Goal: Obtain resource: Obtain resource

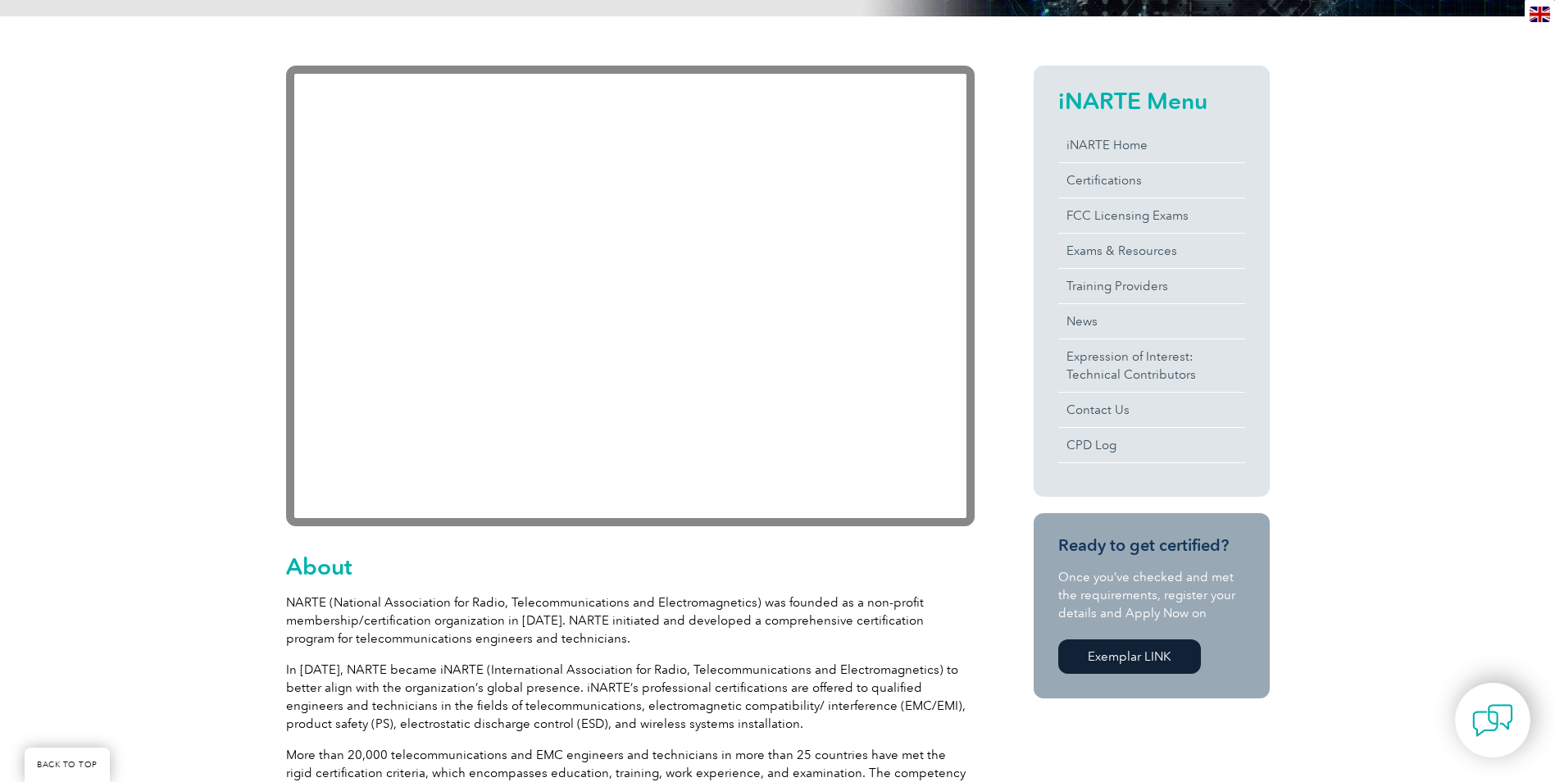
scroll to position [308, 0]
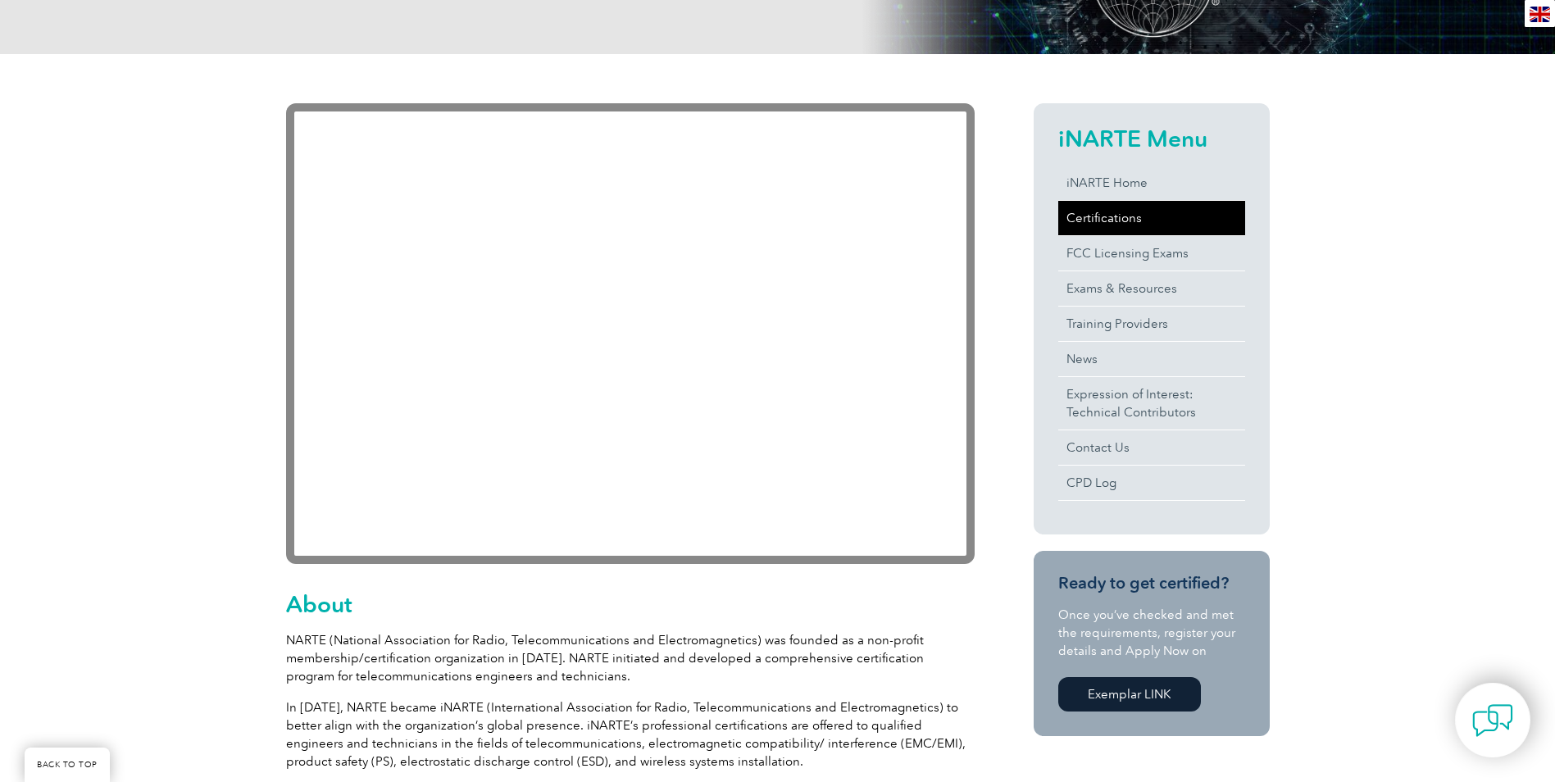
click at [1093, 225] on link "Certifications" at bounding box center [1151, 218] width 187 height 34
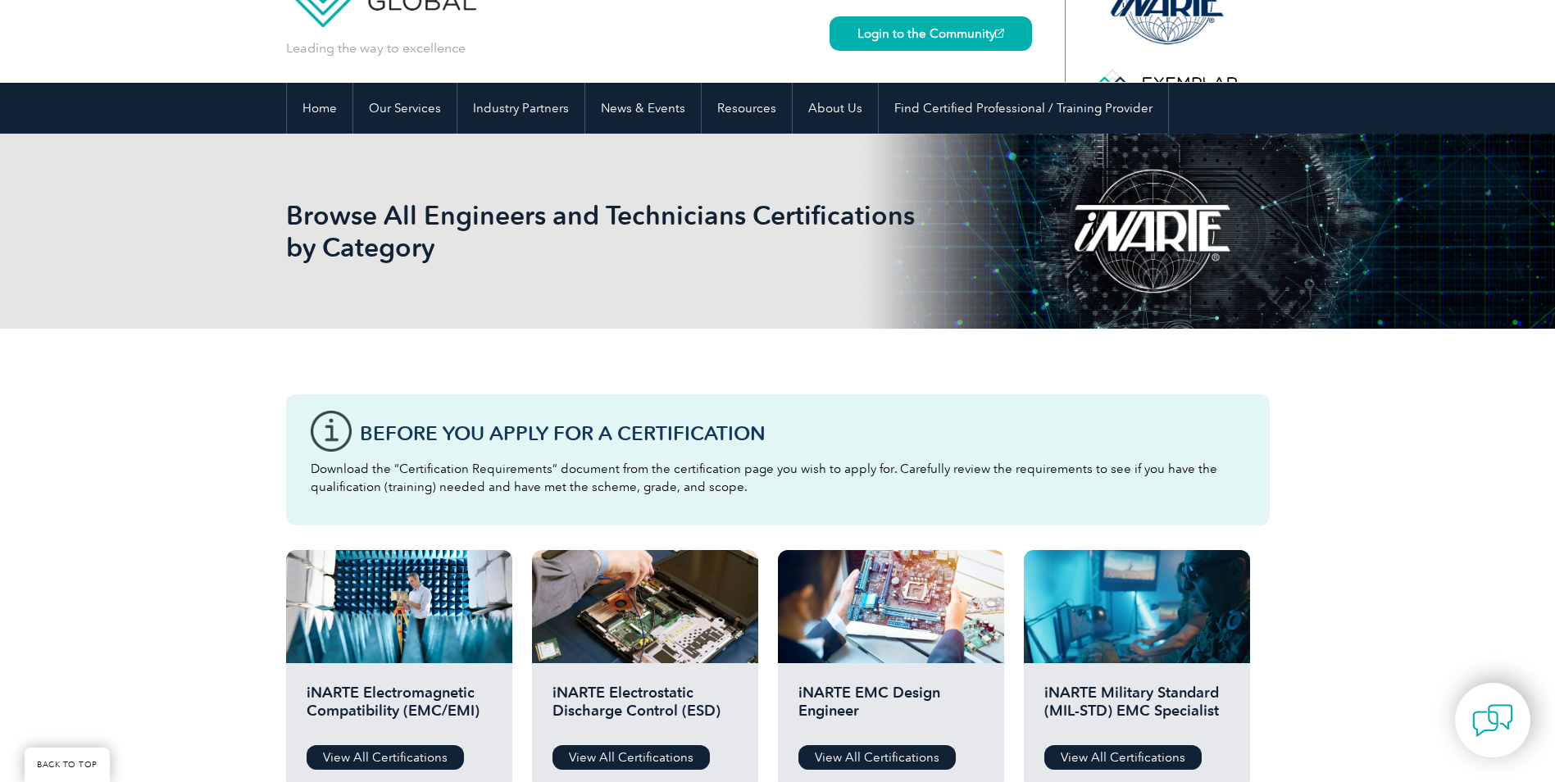
scroll to position [246, 0]
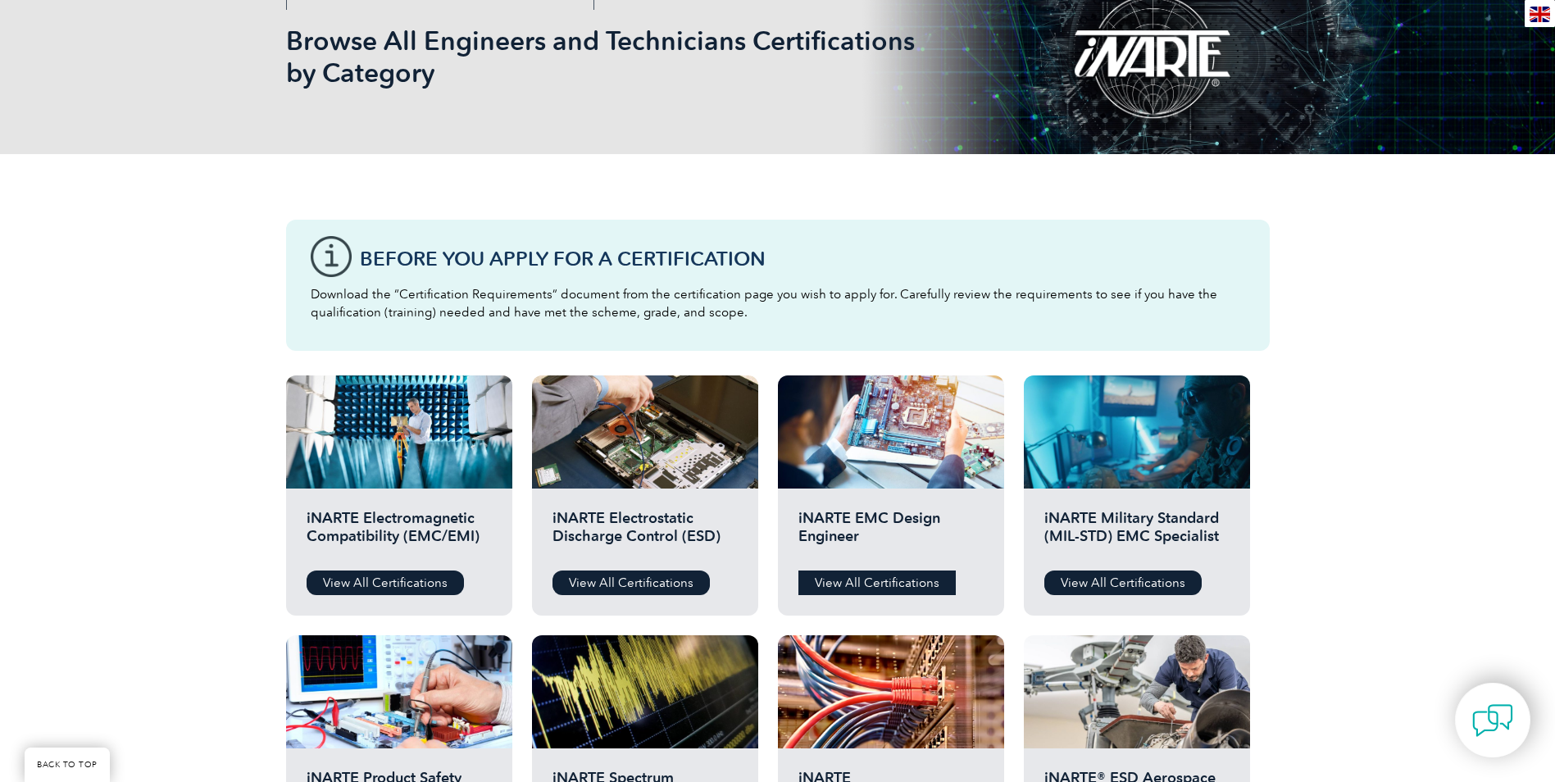
click at [864, 581] on link "View All Certifications" at bounding box center [876, 583] width 157 height 25
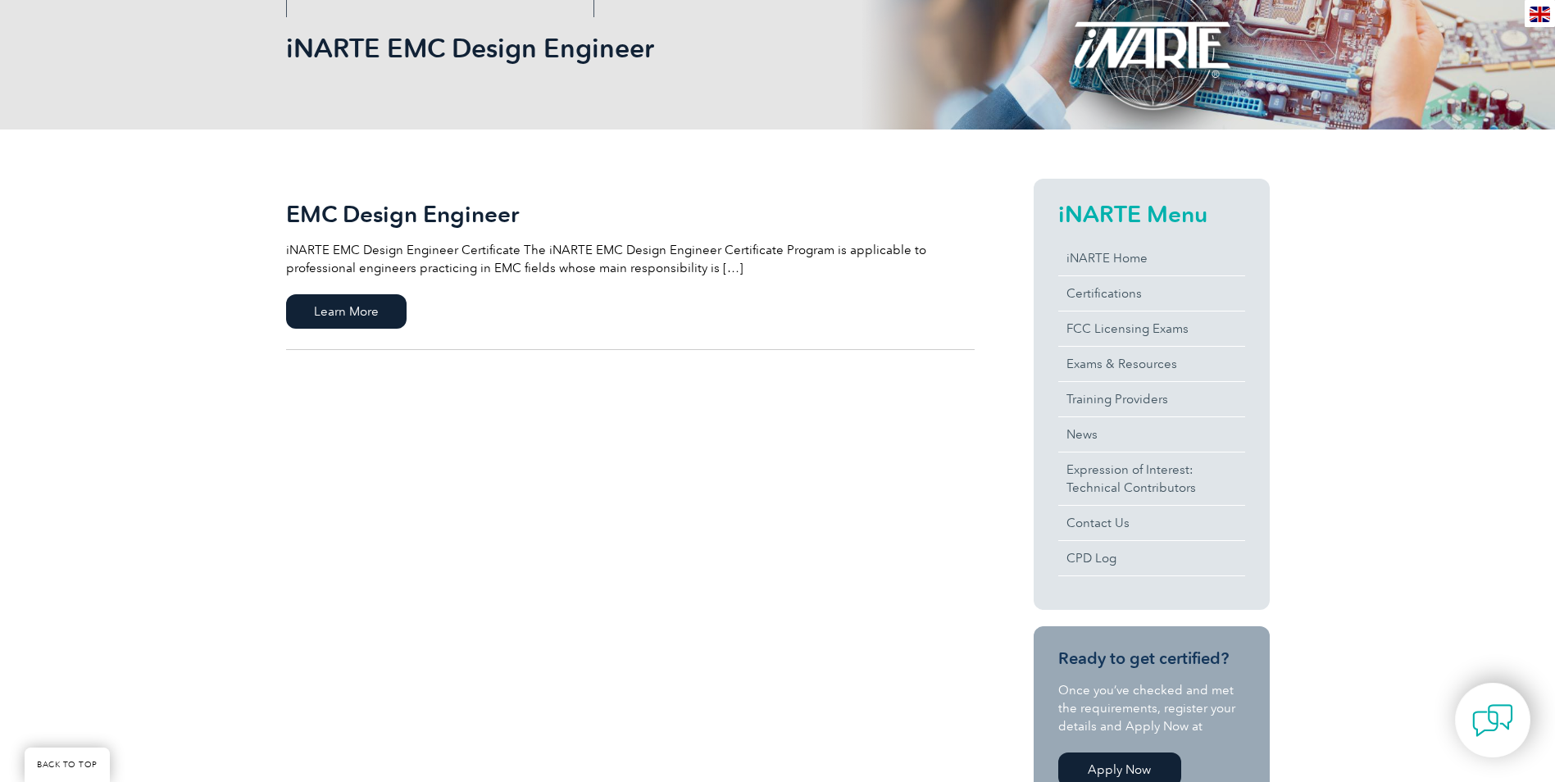
scroll to position [328, 0]
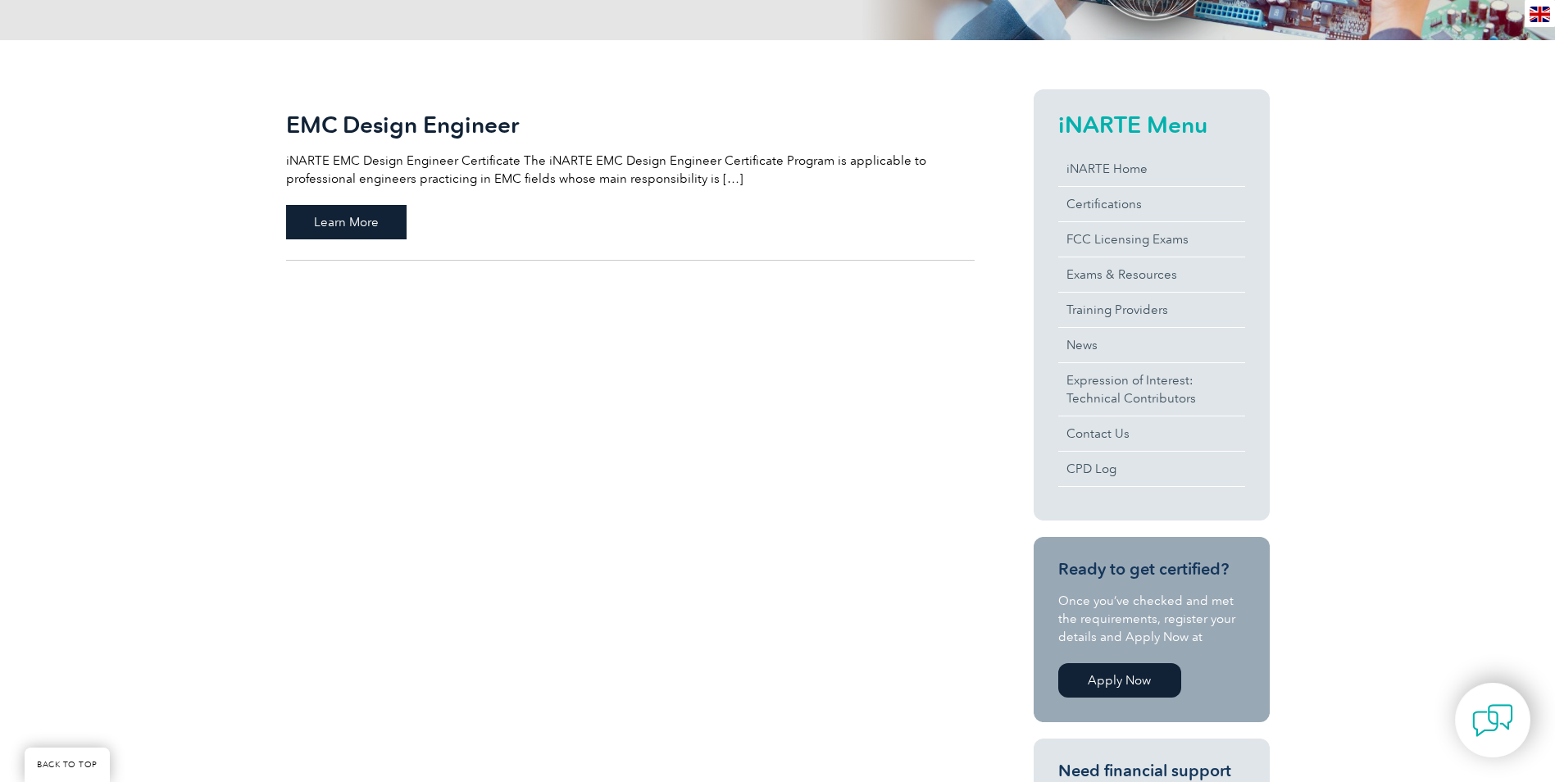
click at [360, 217] on span "Learn More" at bounding box center [346, 222] width 121 height 34
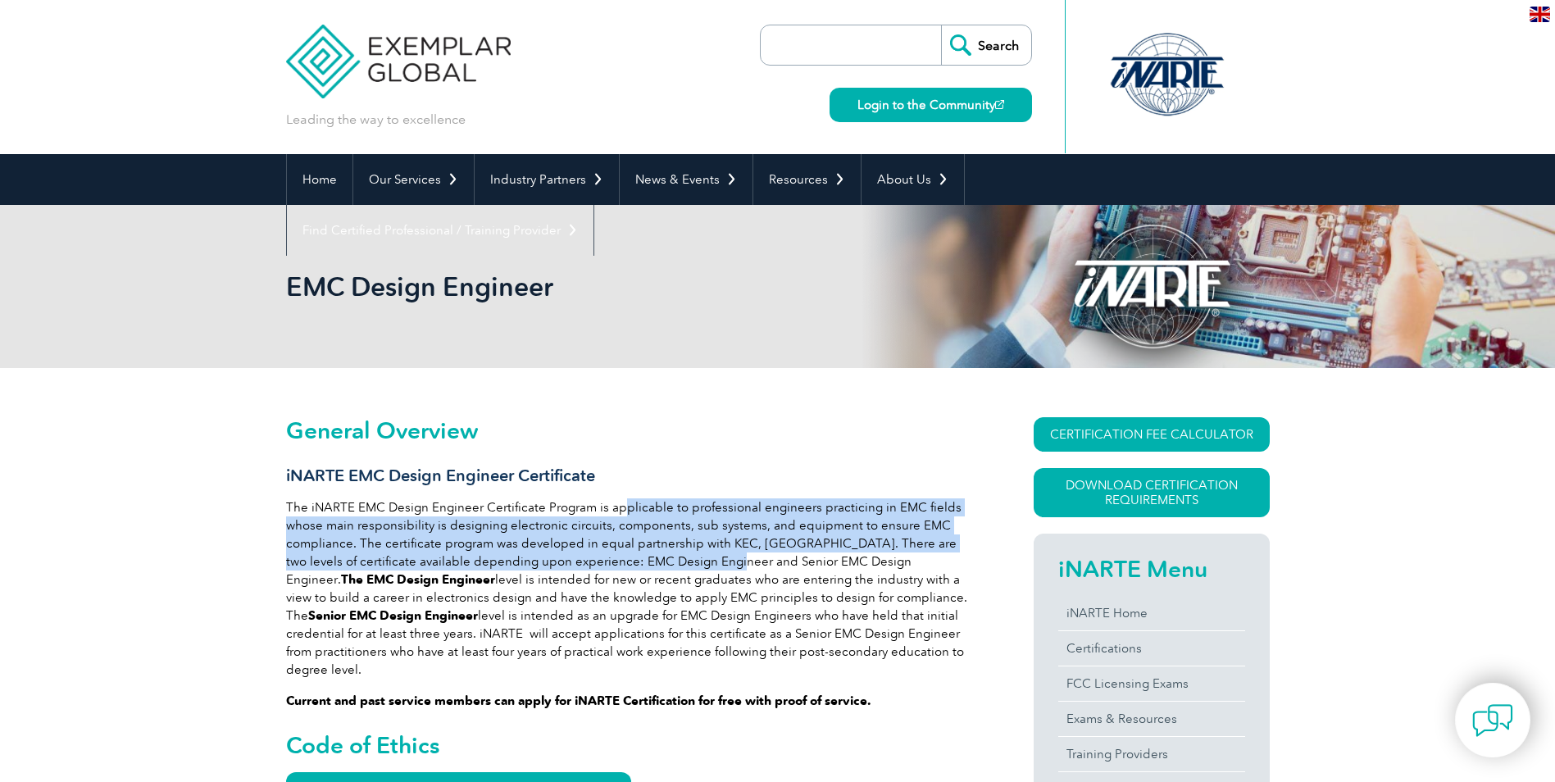
drag, startPoint x: 617, startPoint y: 504, endPoint x: 735, endPoint y: 568, distance: 135.0
click at [735, 568] on p "The iNARTE EMC Design Engineer Certificate Program is applicable to professiona…" at bounding box center [630, 588] width 689 height 180
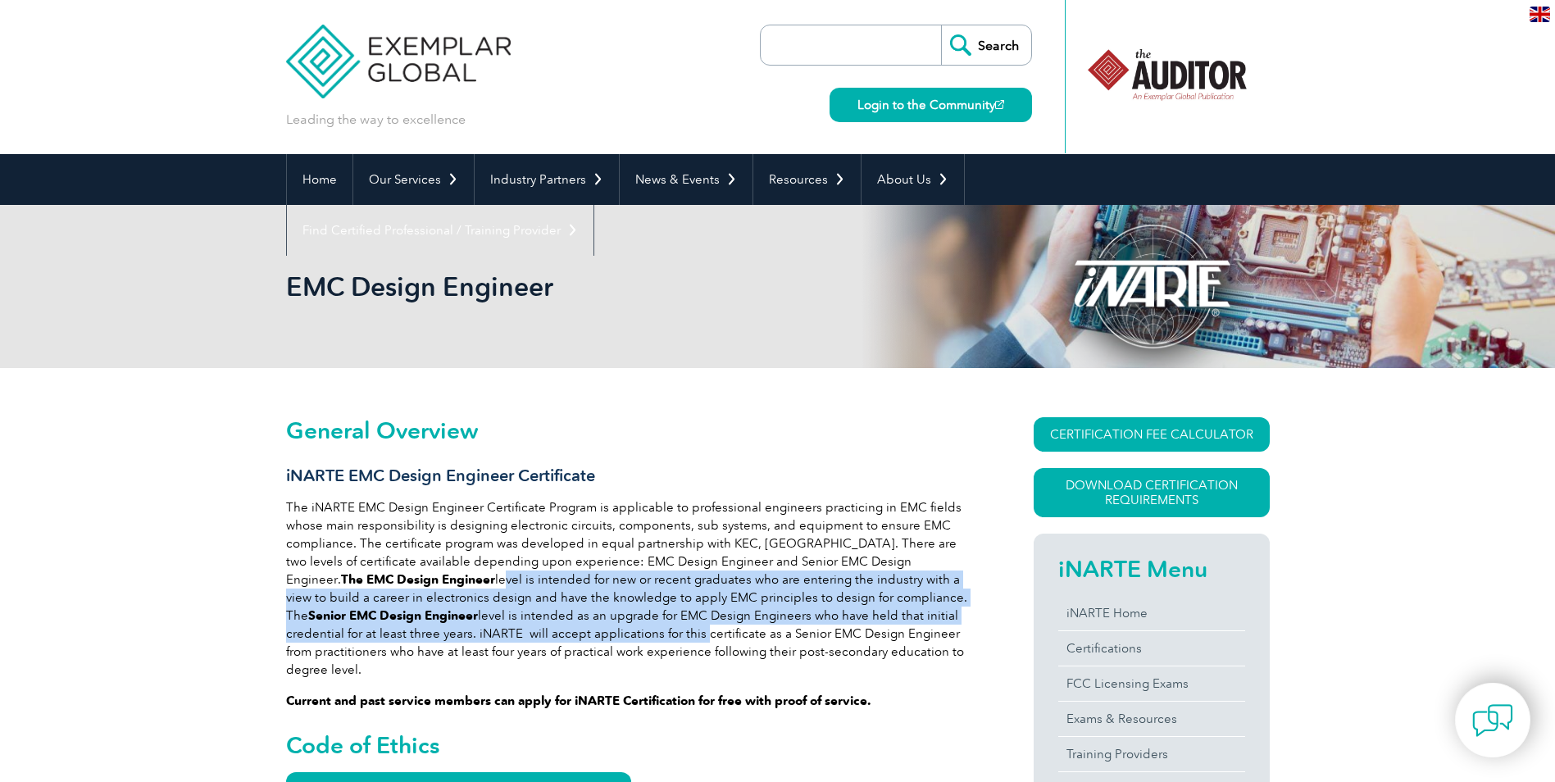
drag, startPoint x: 392, startPoint y: 579, endPoint x: 543, endPoint y: 626, distance: 157.9
click at [543, 626] on p "The iNARTE EMC Design Engineer Certificate Program is applicable to professiona…" at bounding box center [630, 588] width 689 height 180
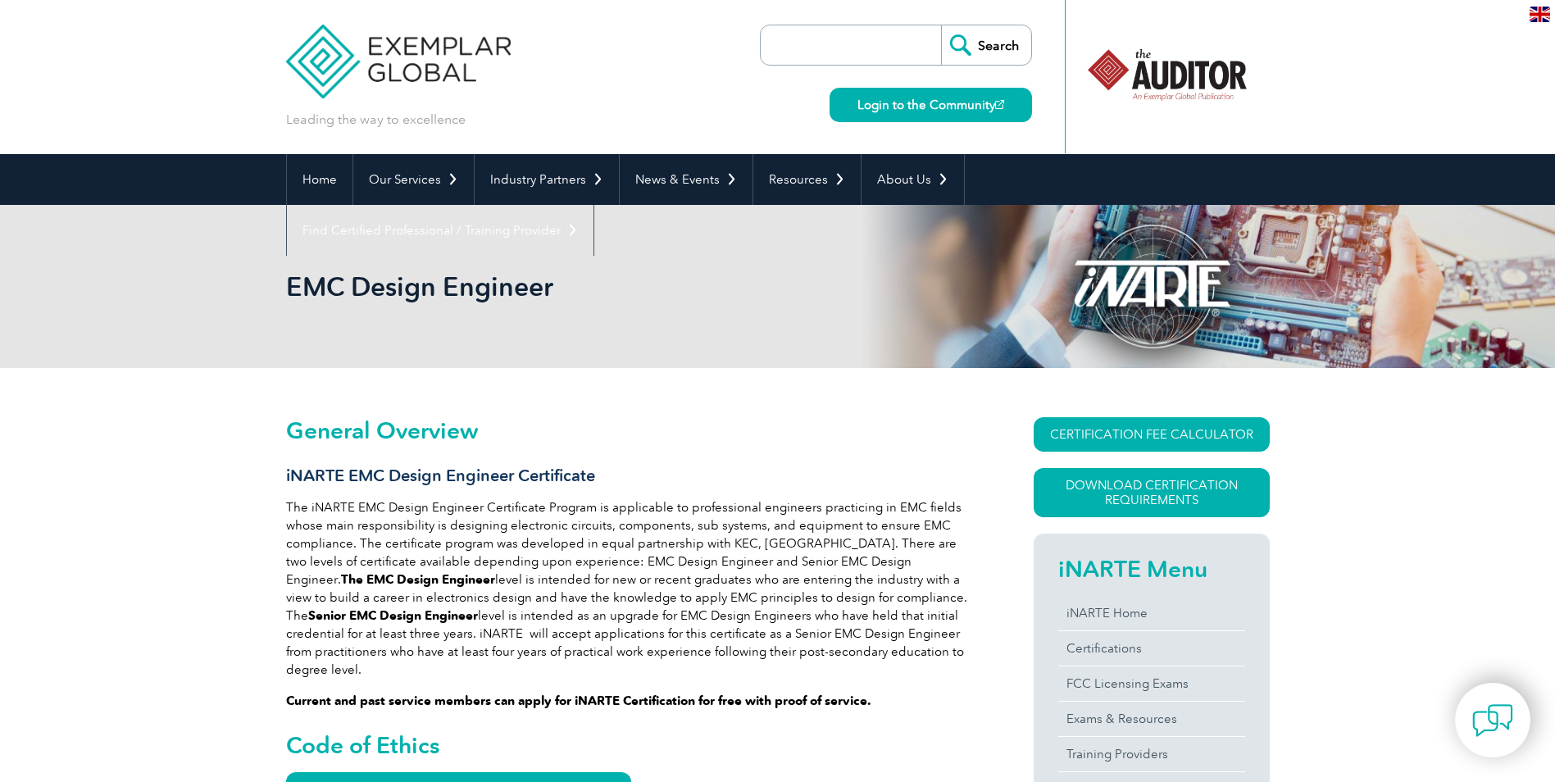
click at [883, 653] on p "The iNARTE EMC Design Engineer Certificate Program is applicable to professiona…" at bounding box center [630, 588] width 689 height 180
drag, startPoint x: 342, startPoint y: 615, endPoint x: 879, endPoint y: 655, distance: 538.5
click at [879, 655] on p "The iNARTE EMC Design Engineer Certificate Program is applicable to professiona…" at bounding box center [630, 588] width 689 height 180
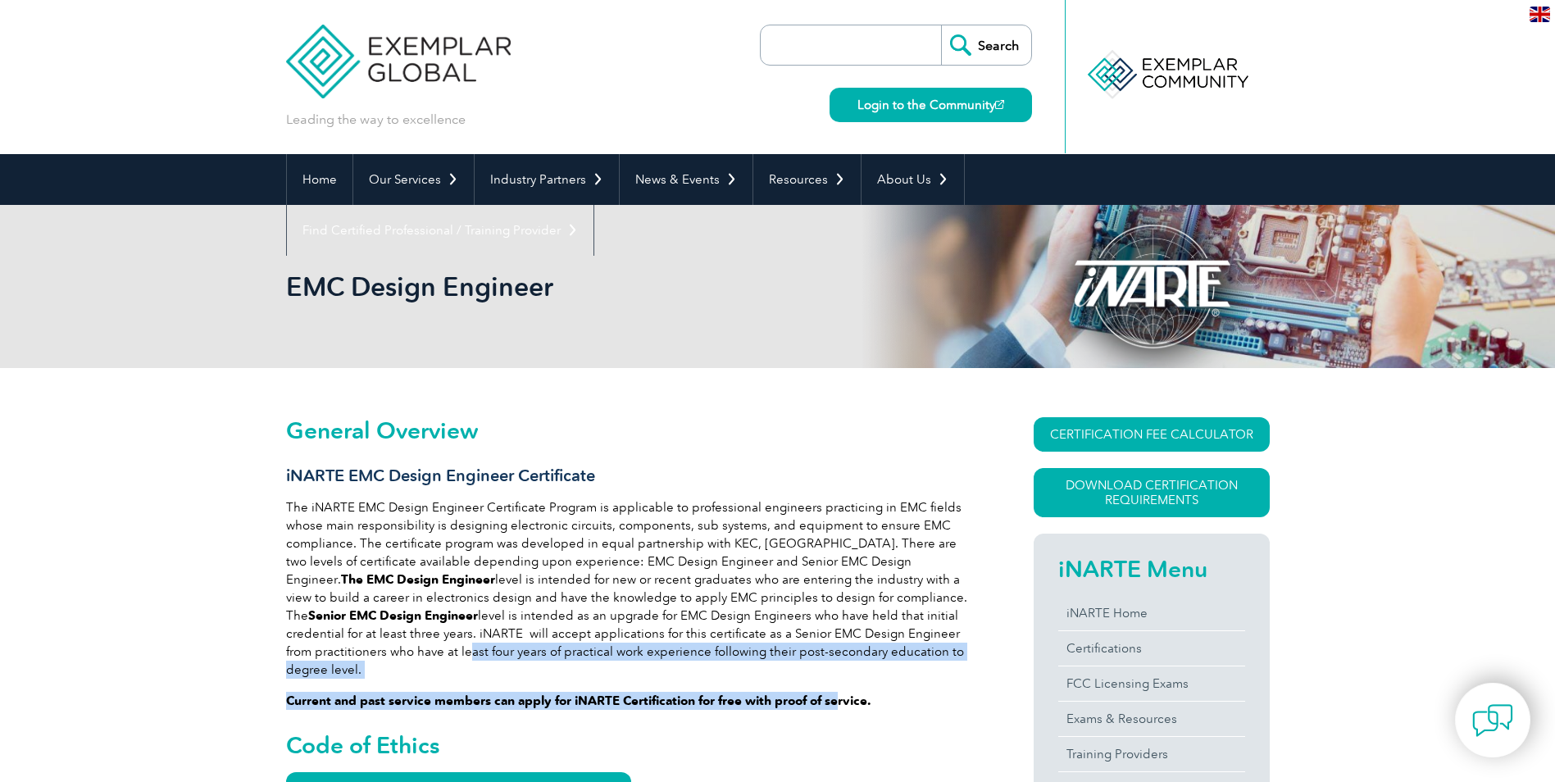
drag, startPoint x: 289, startPoint y: 653, endPoint x: 840, endPoint y: 667, distance: 551.1
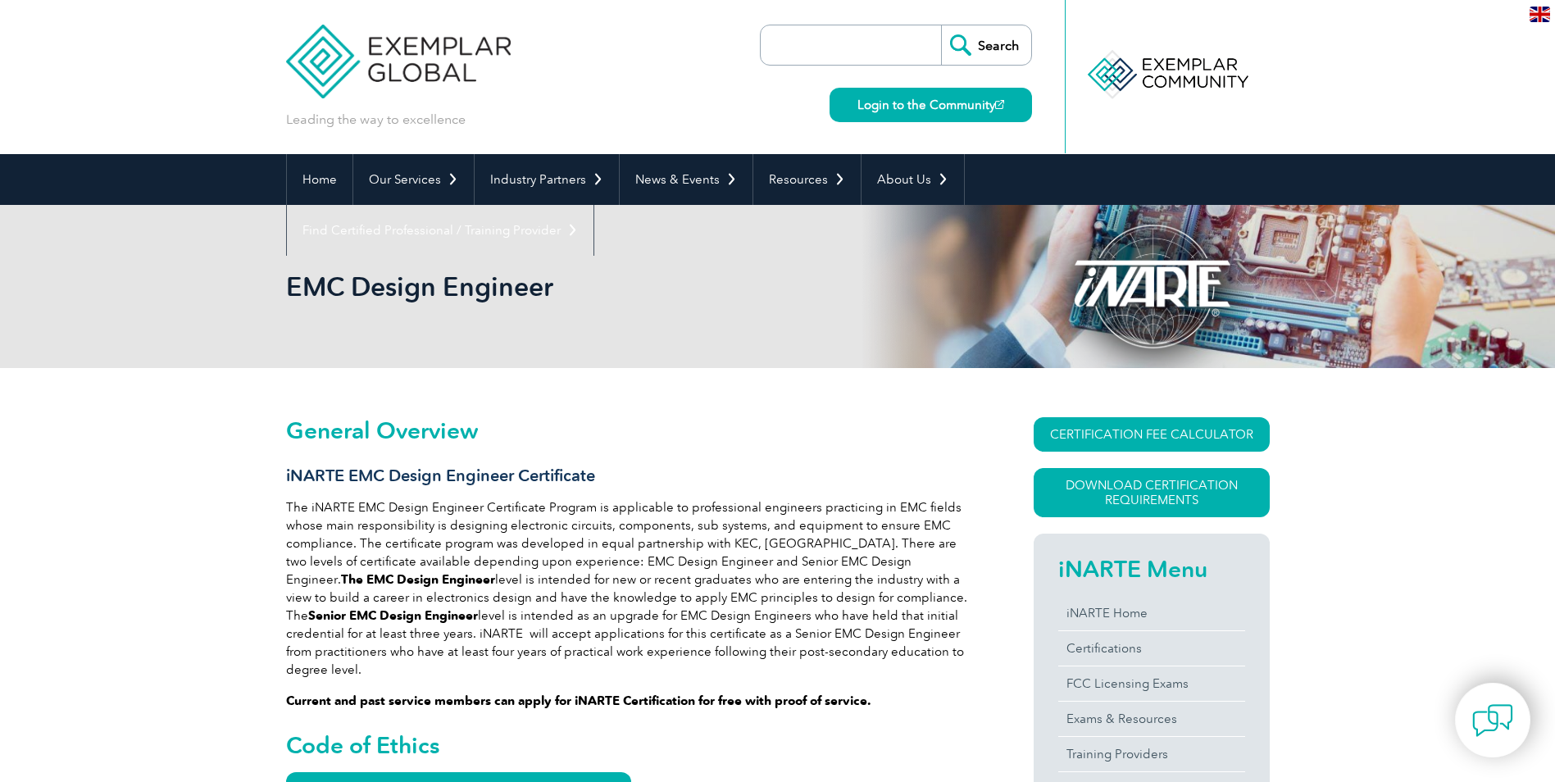
drag, startPoint x: 840, startPoint y: 667, endPoint x: 748, endPoint y: 739, distance: 117.9
click at [748, 739] on h2 "Code of Ethics" at bounding box center [630, 745] width 689 height 26
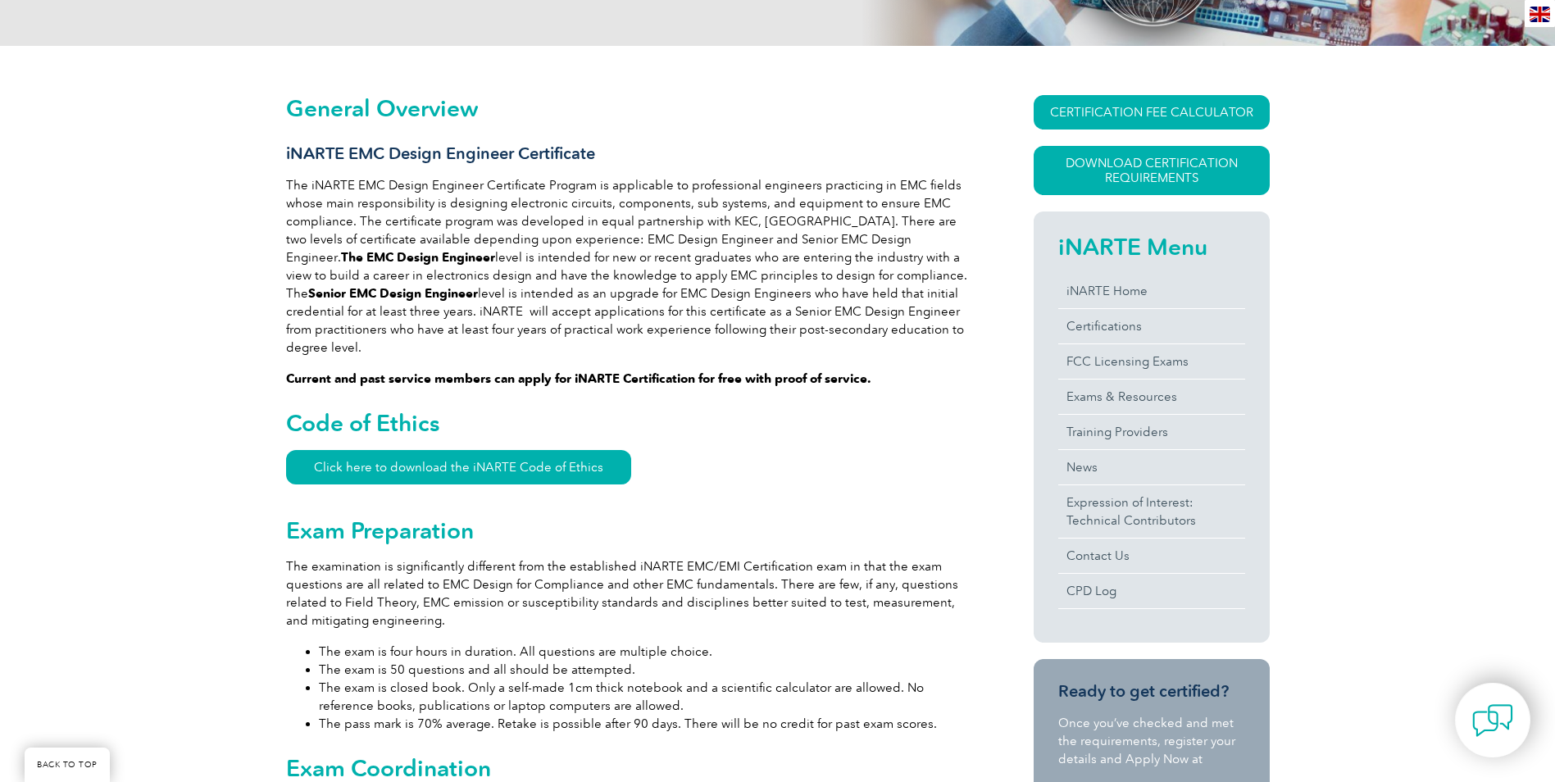
scroll to position [328, 0]
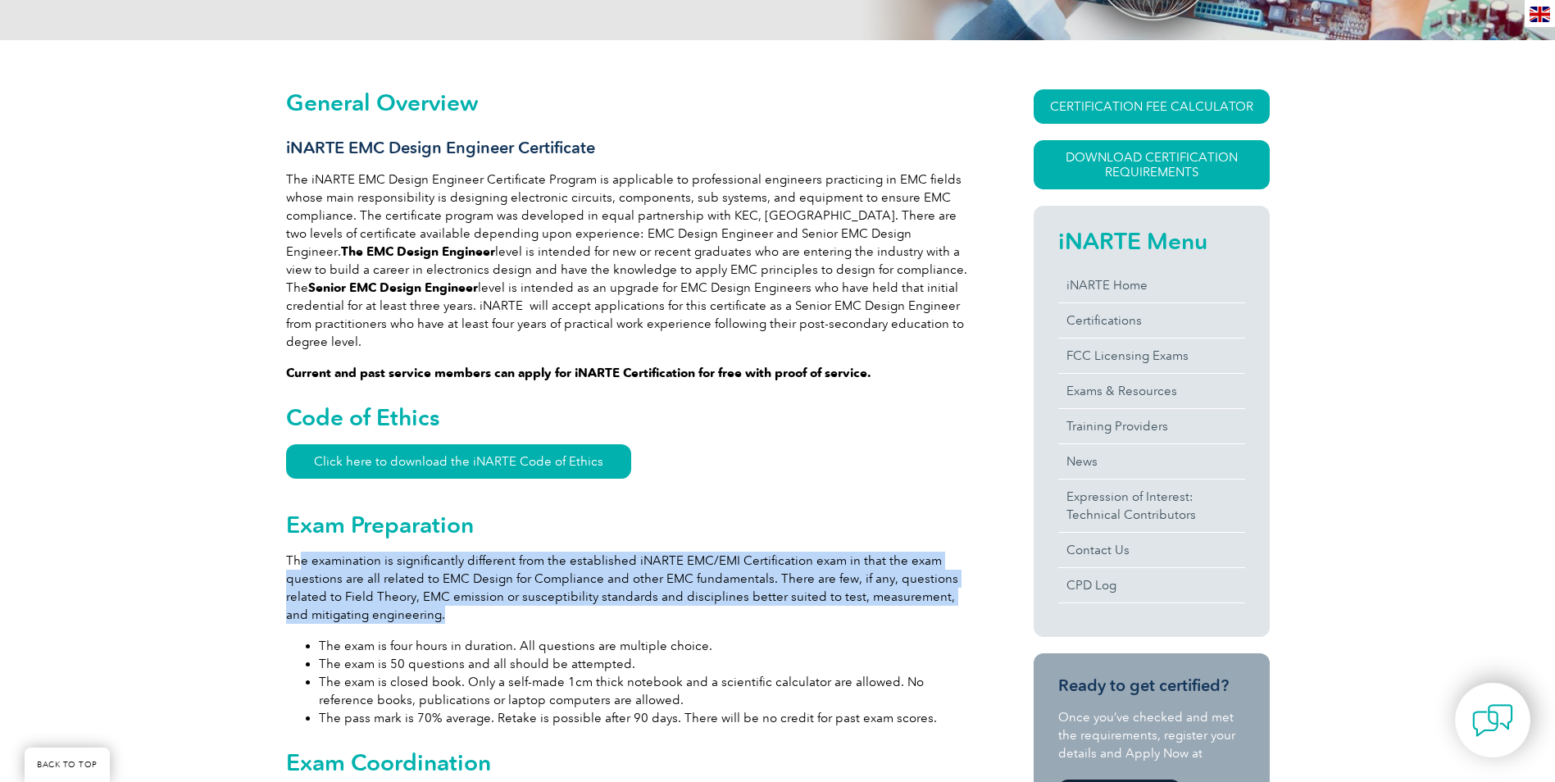
drag, startPoint x: 297, startPoint y: 543, endPoint x: 493, endPoint y: 594, distance: 202.6
click at [493, 594] on p "The examination is significantly different from the established iNARTE EMC/EMI …" at bounding box center [630, 588] width 689 height 72
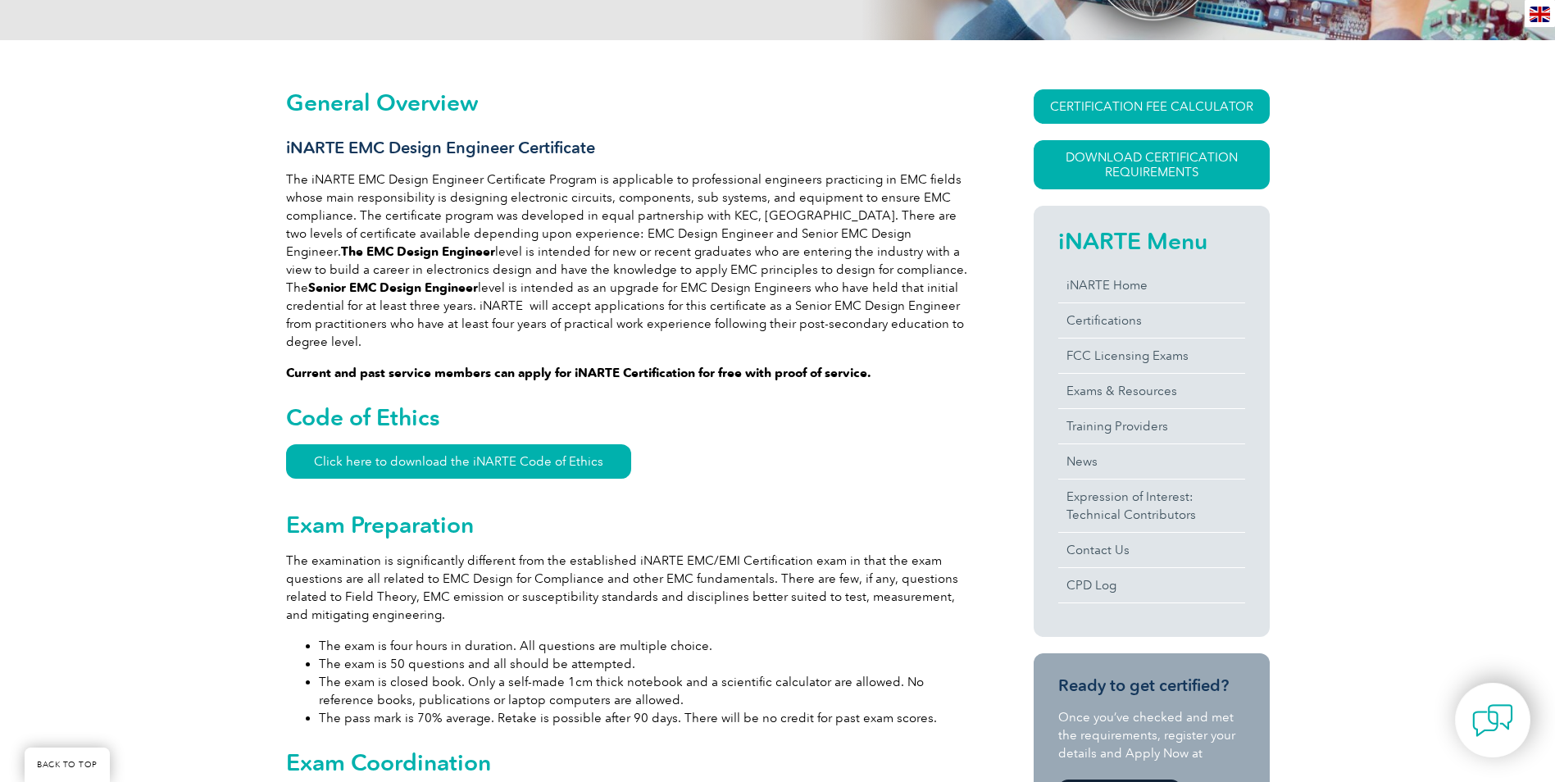
drag, startPoint x: 493, startPoint y: 594, endPoint x: 694, endPoint y: 607, distance: 202.1
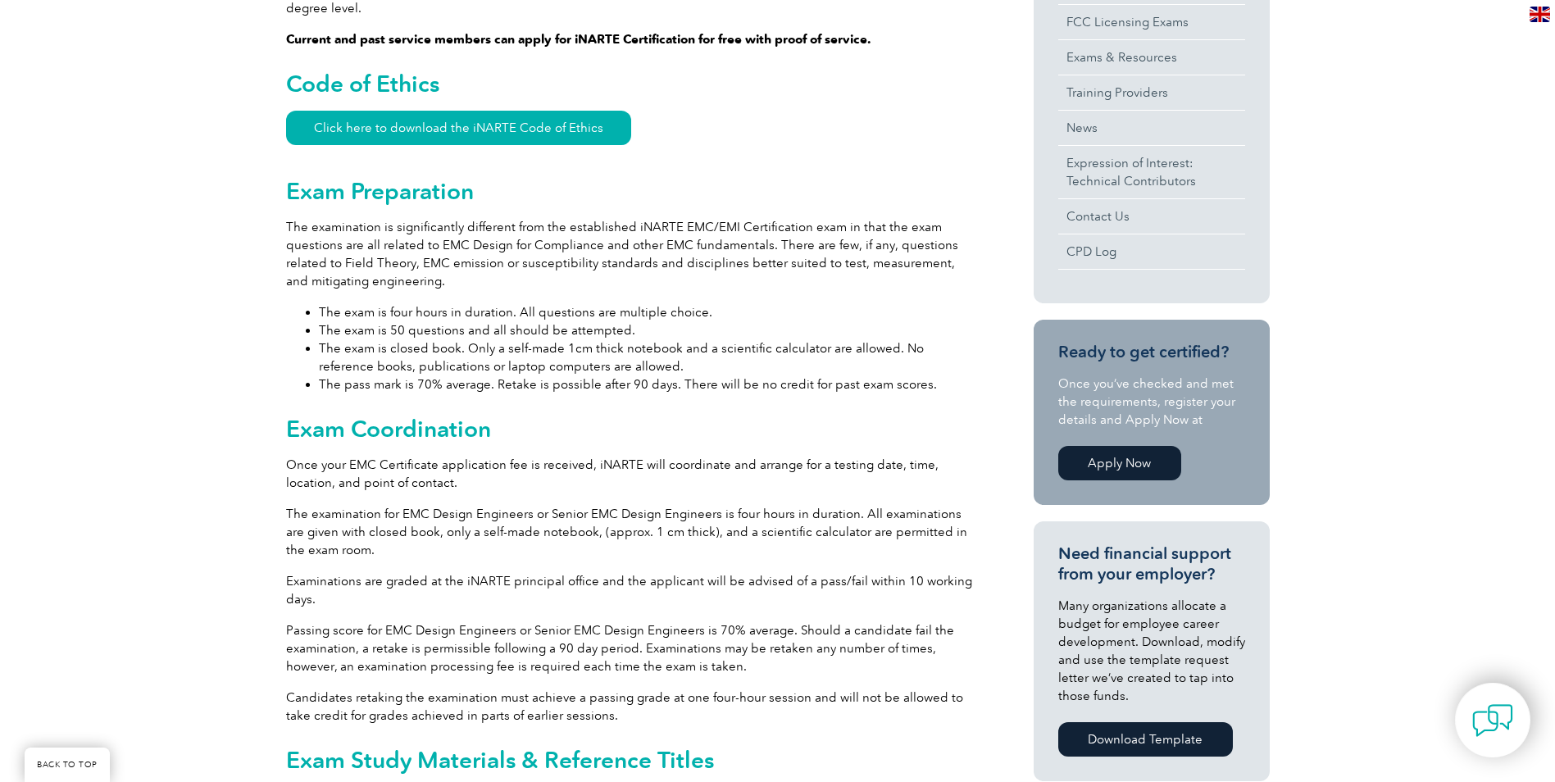
scroll to position [656, 0]
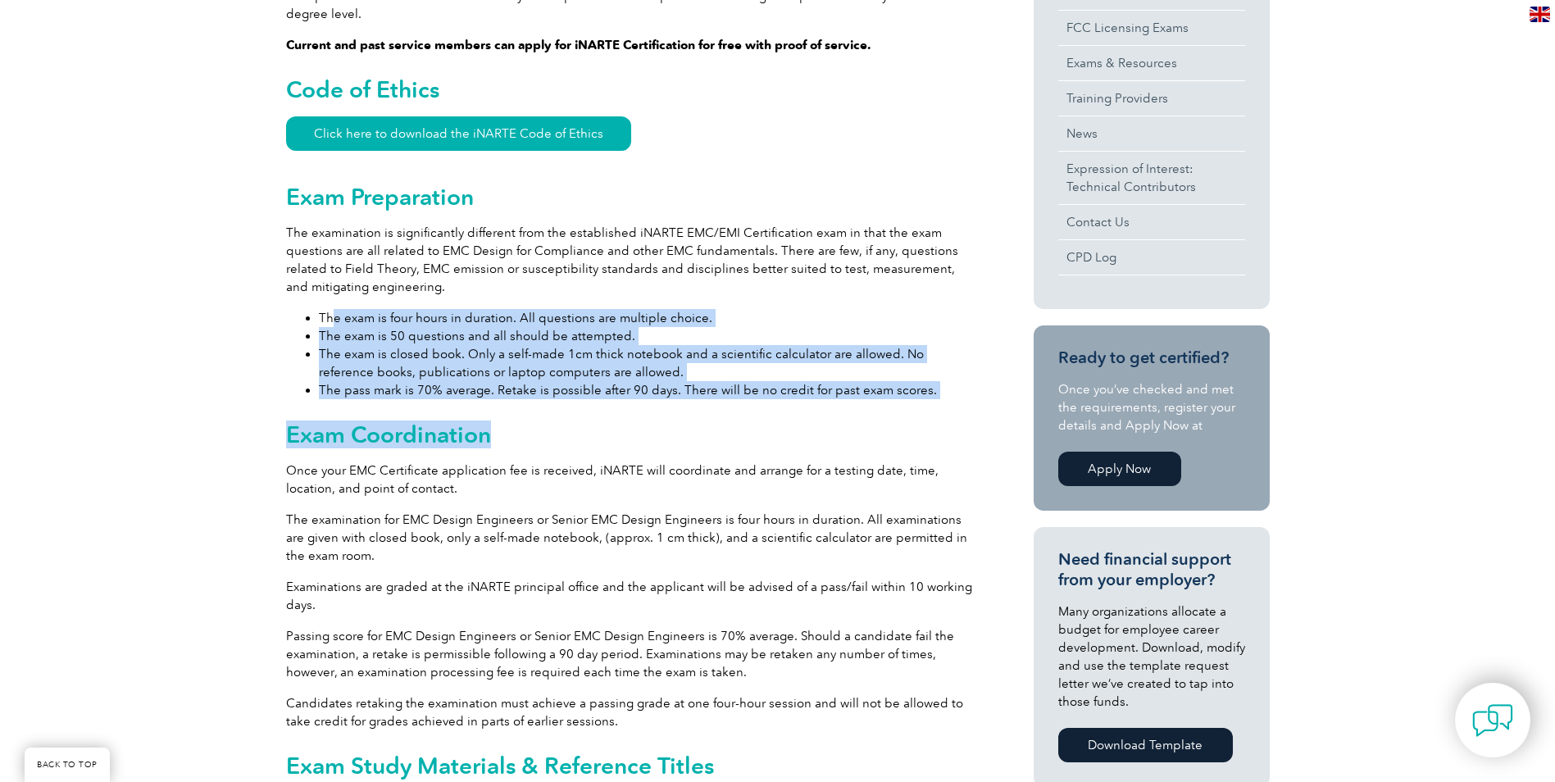
drag, startPoint x: 330, startPoint y: 295, endPoint x: 878, endPoint y: 387, distance: 556.1
click at [650, 327] on li "The exam is 50 questions and all should be attempted." at bounding box center [647, 336] width 656 height 18
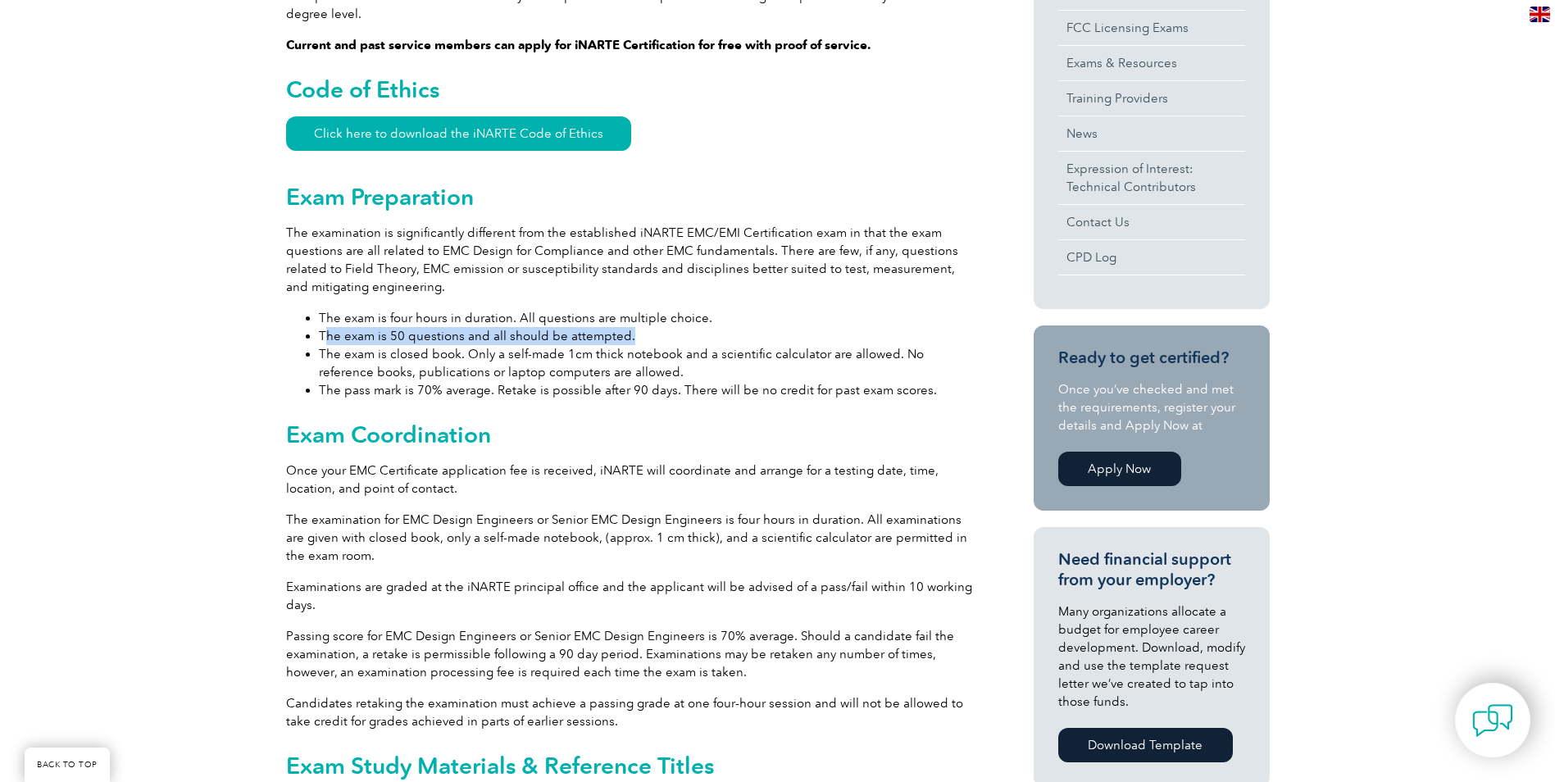
drag, startPoint x: 325, startPoint y: 317, endPoint x: 638, endPoint y: 322, distance: 312.4
click at [638, 327] on li "The exam is 50 questions and all should be attempted." at bounding box center [647, 336] width 656 height 18
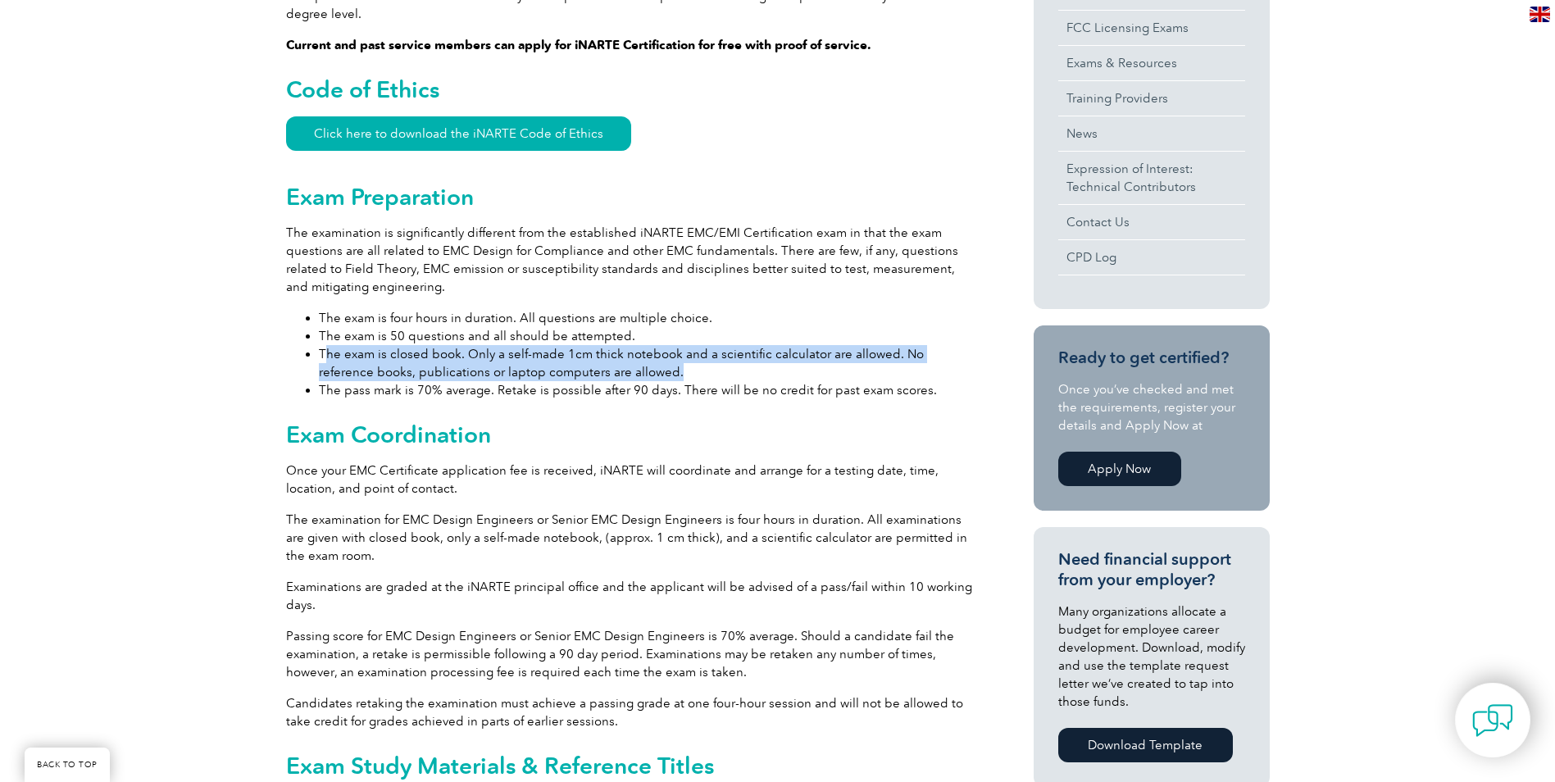
drag, startPoint x: 327, startPoint y: 332, endPoint x: 645, endPoint y: 350, distance: 318.6
click at [645, 350] on li "The exam is closed book. Only a self-made 1cm thick notebook and a scientific c…" at bounding box center [647, 363] width 656 height 36
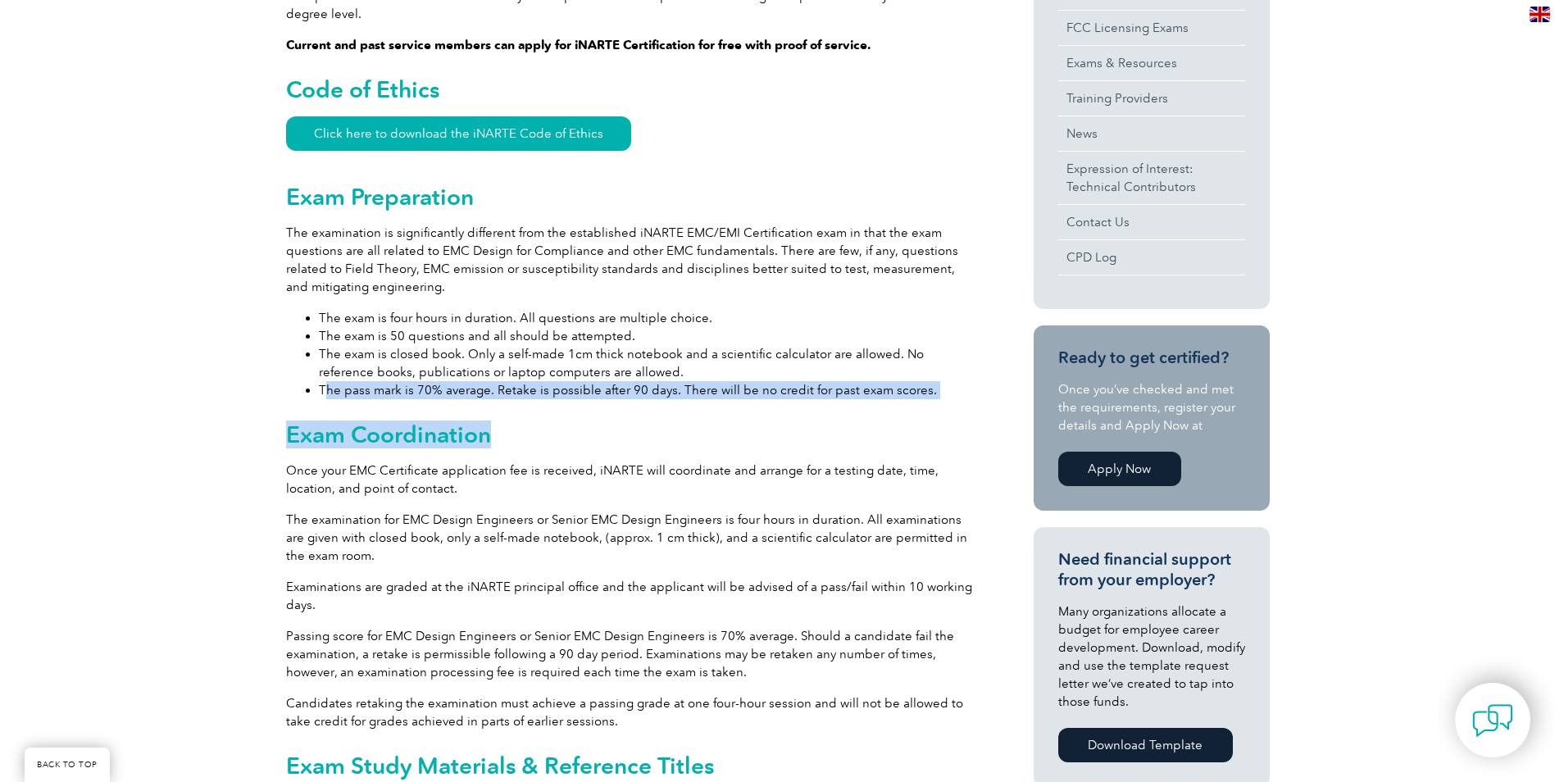
drag, startPoint x: 325, startPoint y: 371, endPoint x: 680, endPoint y: 387, distance: 356.1
drag, startPoint x: 680, startPoint y: 387, endPoint x: 703, endPoint y: 409, distance: 31.9
click at [703, 421] on h2 "Exam Coordination" at bounding box center [630, 434] width 689 height 26
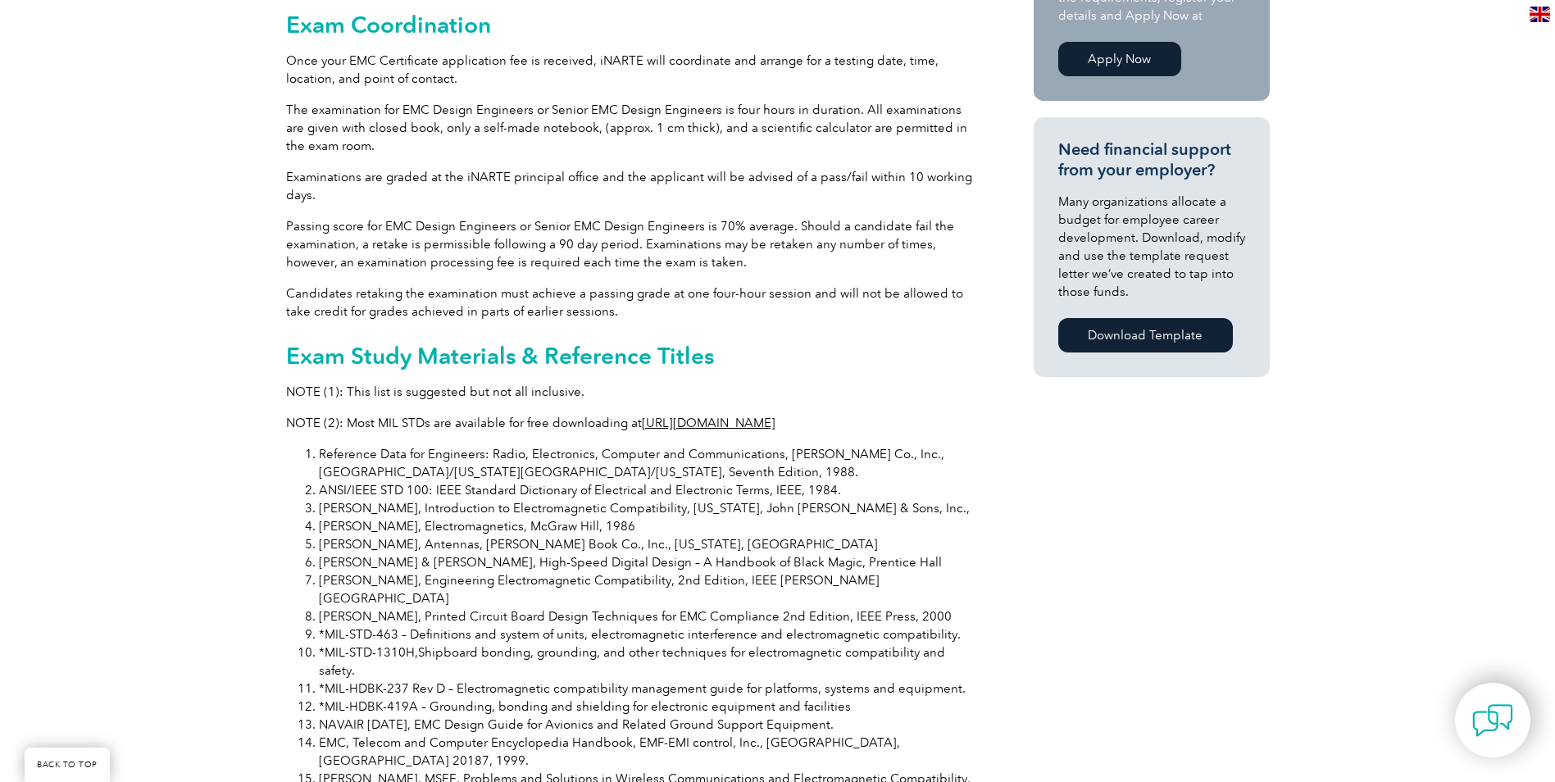
scroll to position [1476, 0]
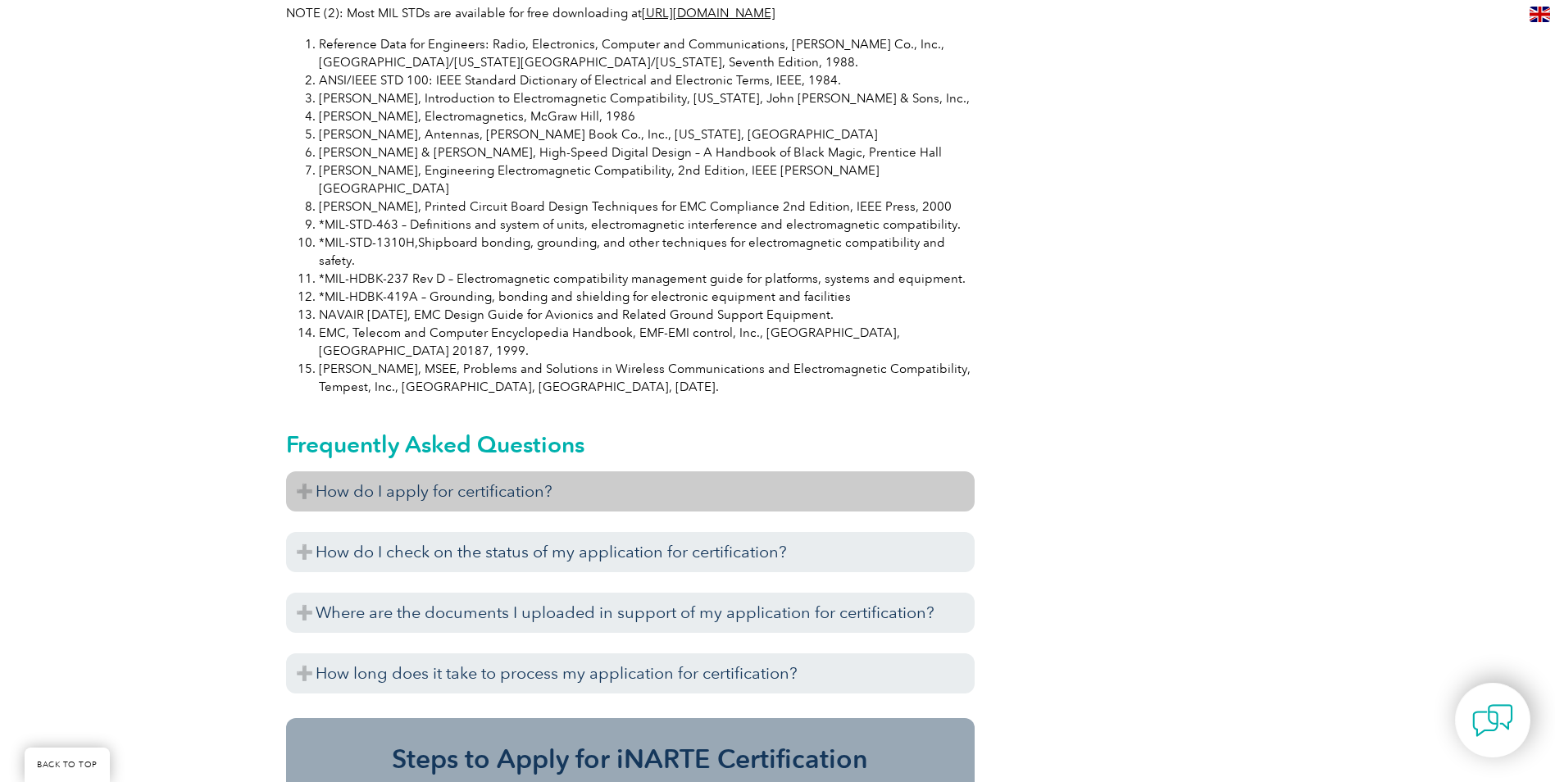
click at [368, 471] on h3 "How do I apply for certification?" at bounding box center [630, 491] width 689 height 40
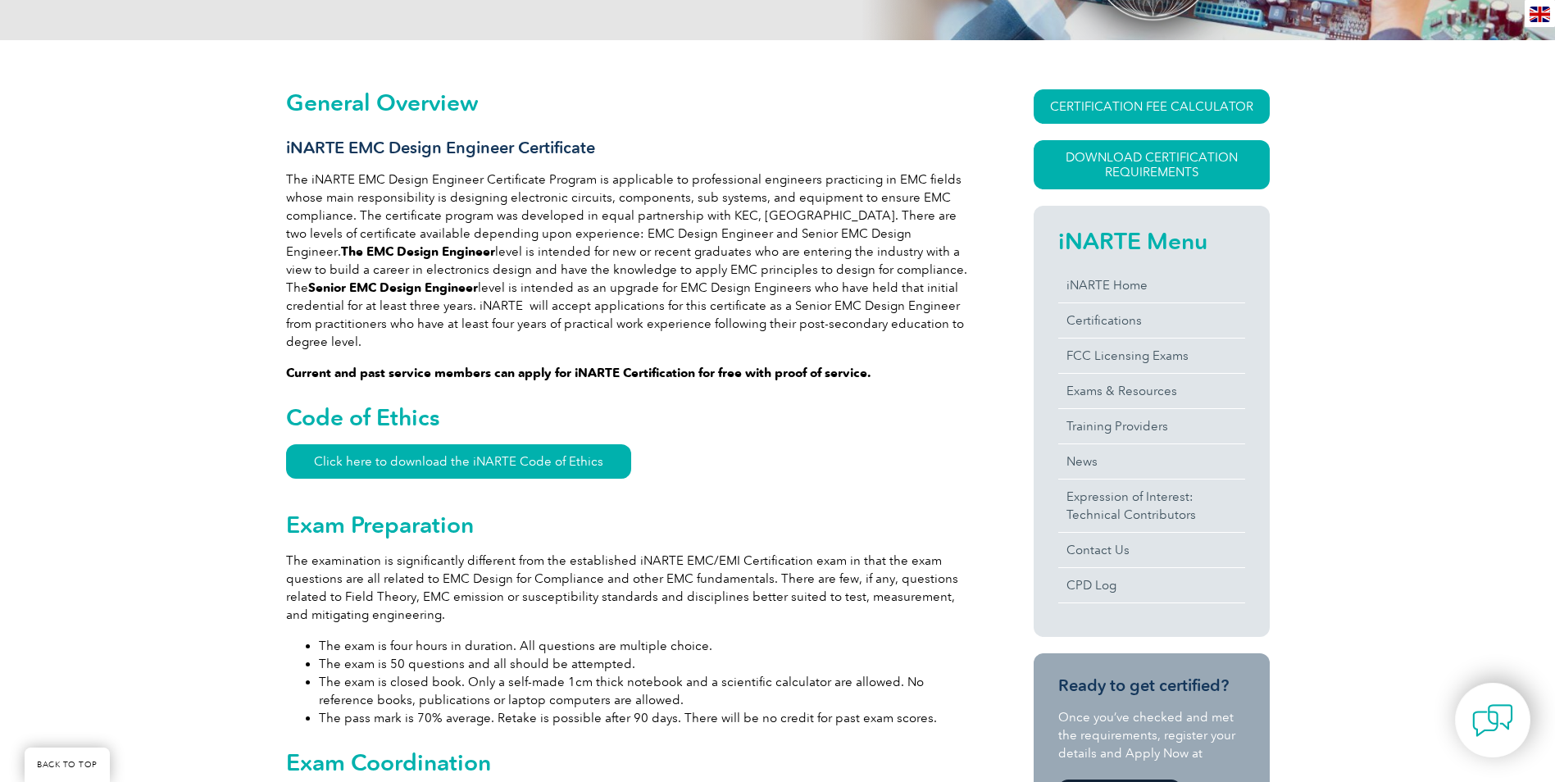
scroll to position [410, 0]
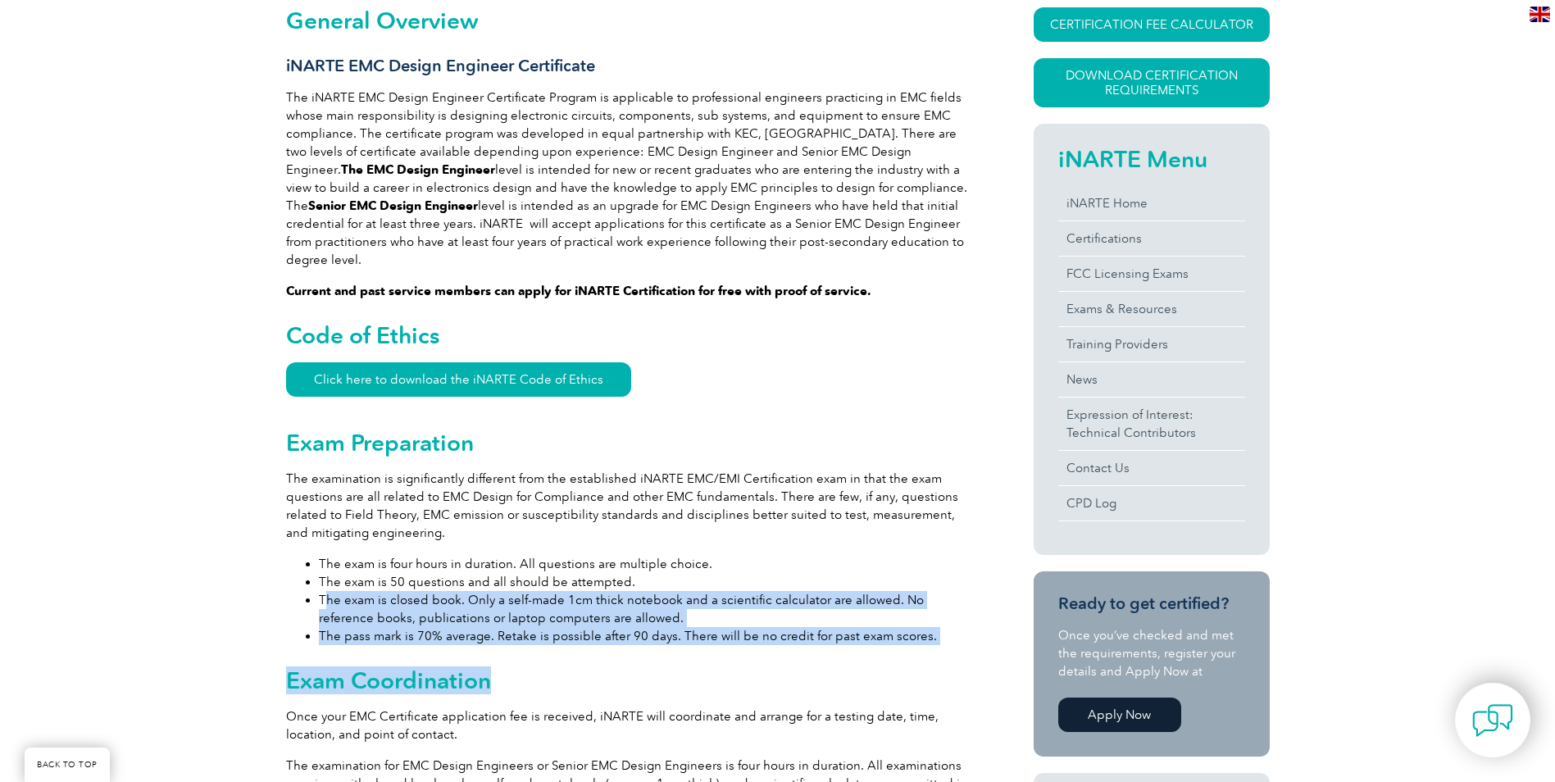
drag, startPoint x: 328, startPoint y: 584, endPoint x: 851, endPoint y: 632, distance: 525.3
click at [633, 671] on h2 "Exam Coordination" at bounding box center [630, 680] width 689 height 26
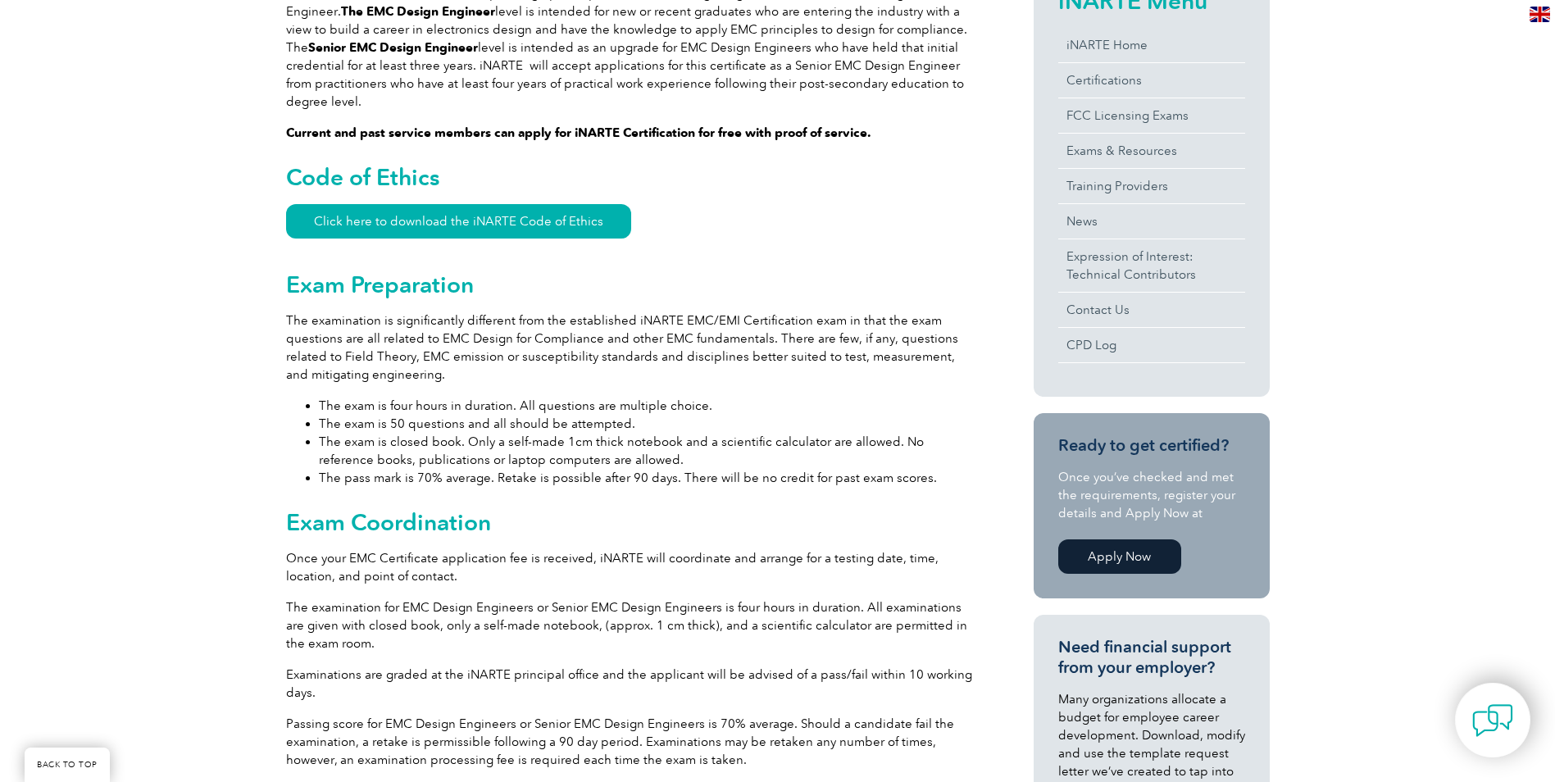
scroll to position [574, 0]
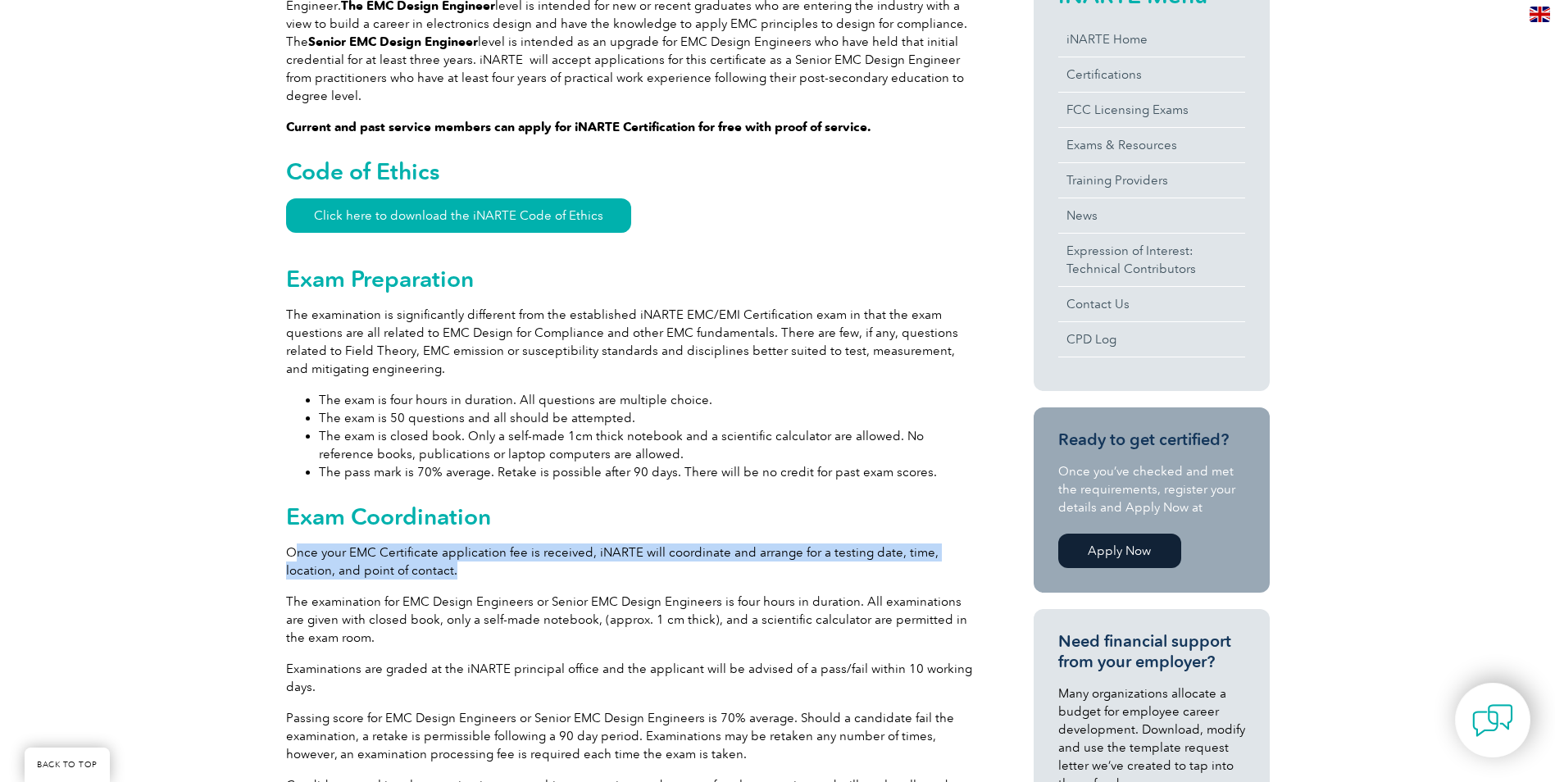
drag, startPoint x: 337, startPoint y: 539, endPoint x: 633, endPoint y: 557, distance: 296.6
click at [633, 557] on p "Once your EMC Certificate application fee is received, iNARTE will coordinate a…" at bounding box center [630, 562] width 689 height 36
drag, startPoint x: 633, startPoint y: 557, endPoint x: 503, endPoint y: 557, distance: 129.5
click at [503, 557] on p "Once your EMC Certificate application fee is received, iNARTE will coordinate a…" at bounding box center [630, 562] width 689 height 36
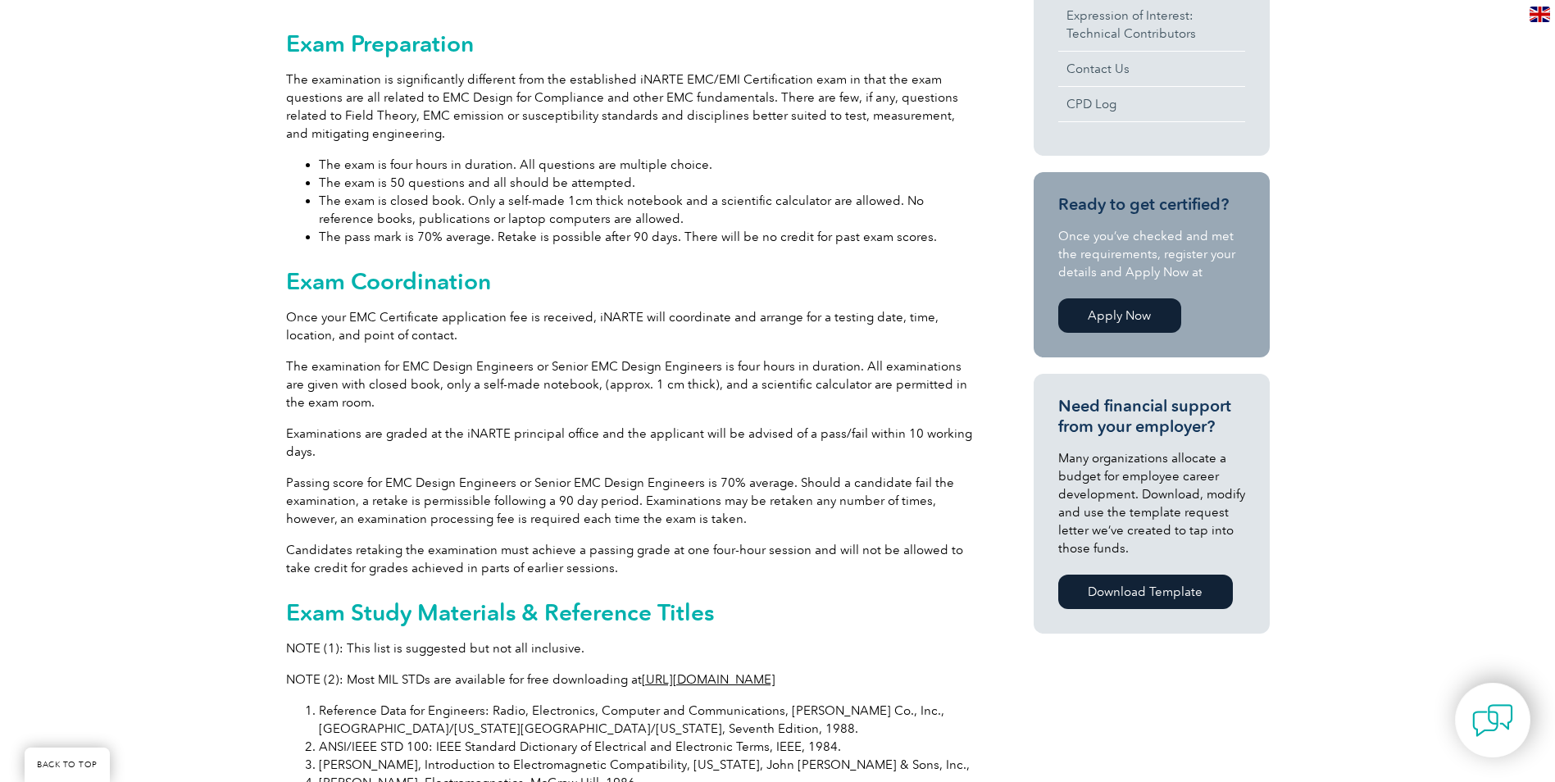
scroll to position [820, 0]
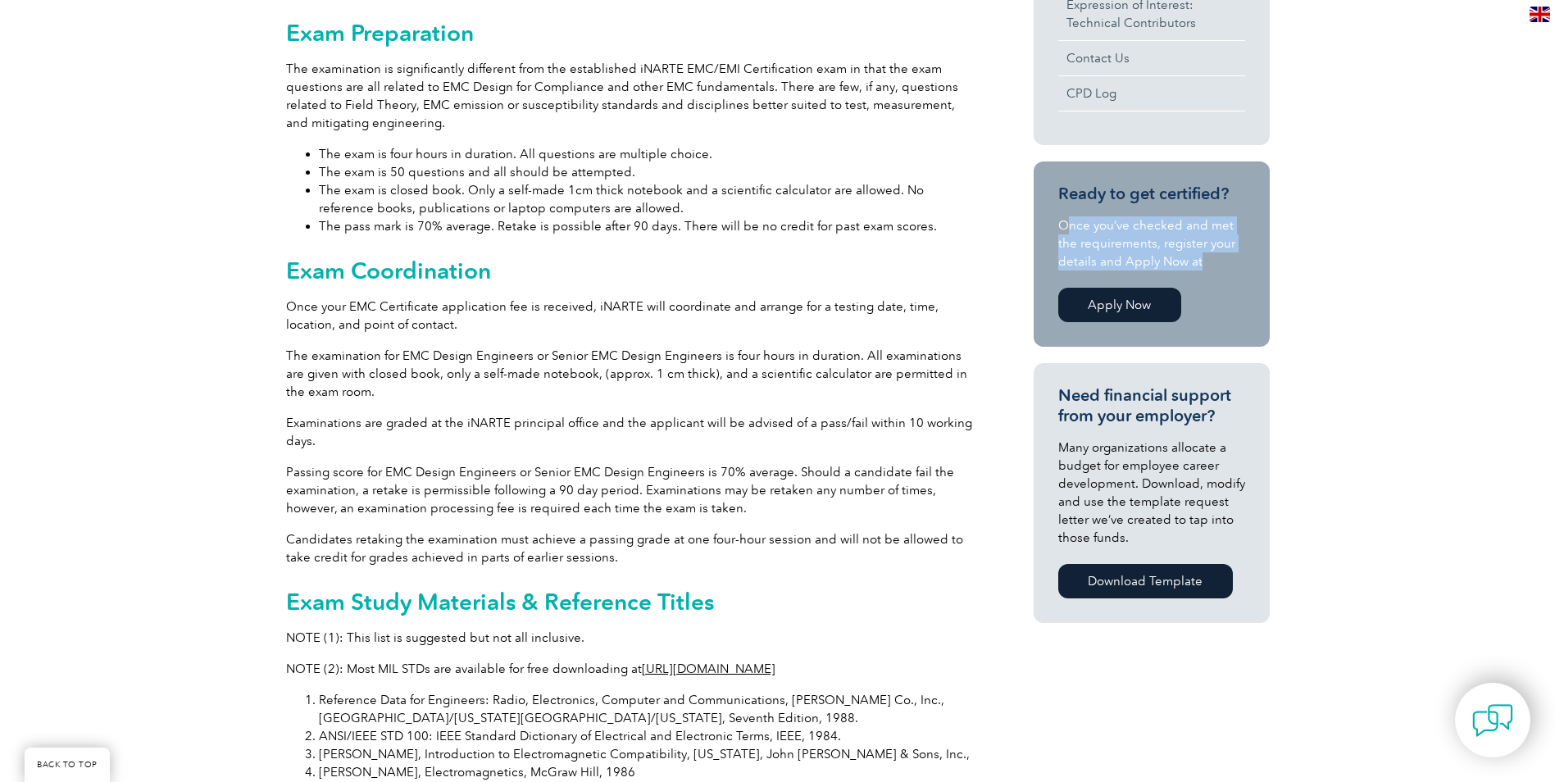
drag, startPoint x: 1066, startPoint y: 215, endPoint x: 1234, endPoint y: 253, distance: 172.2
click at [1234, 253] on div "Ready to get certified? Once you’ve checked and met the requirements, register …" at bounding box center [1151, 255] width 187 height 143
drag, startPoint x: 1234, startPoint y: 253, endPoint x: 1218, endPoint y: 269, distance: 22.6
click at [1218, 269] on p "Once you’ve checked and met the requirements, register your details and Apply N…" at bounding box center [1151, 243] width 187 height 54
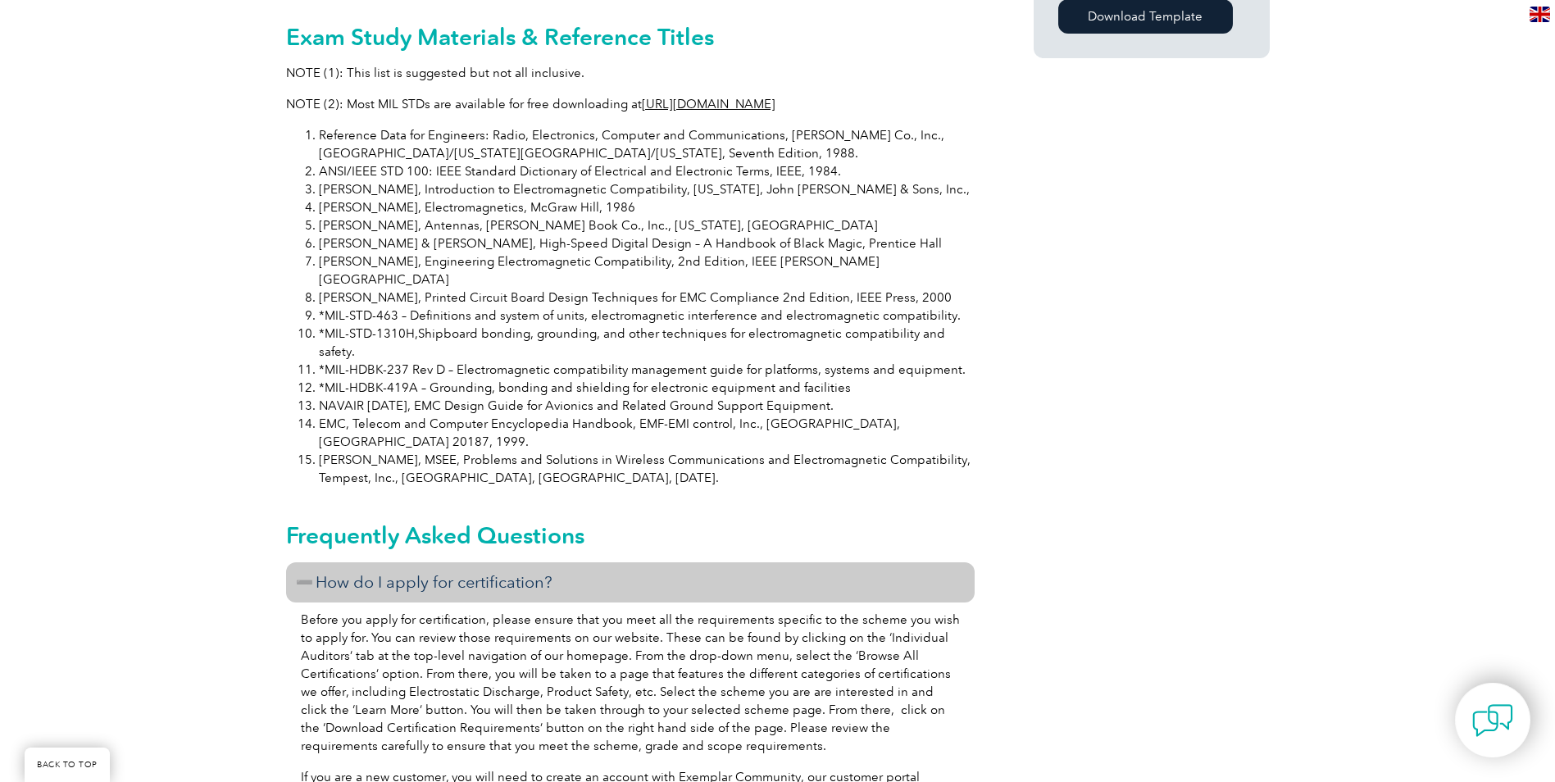
scroll to position [1394, 0]
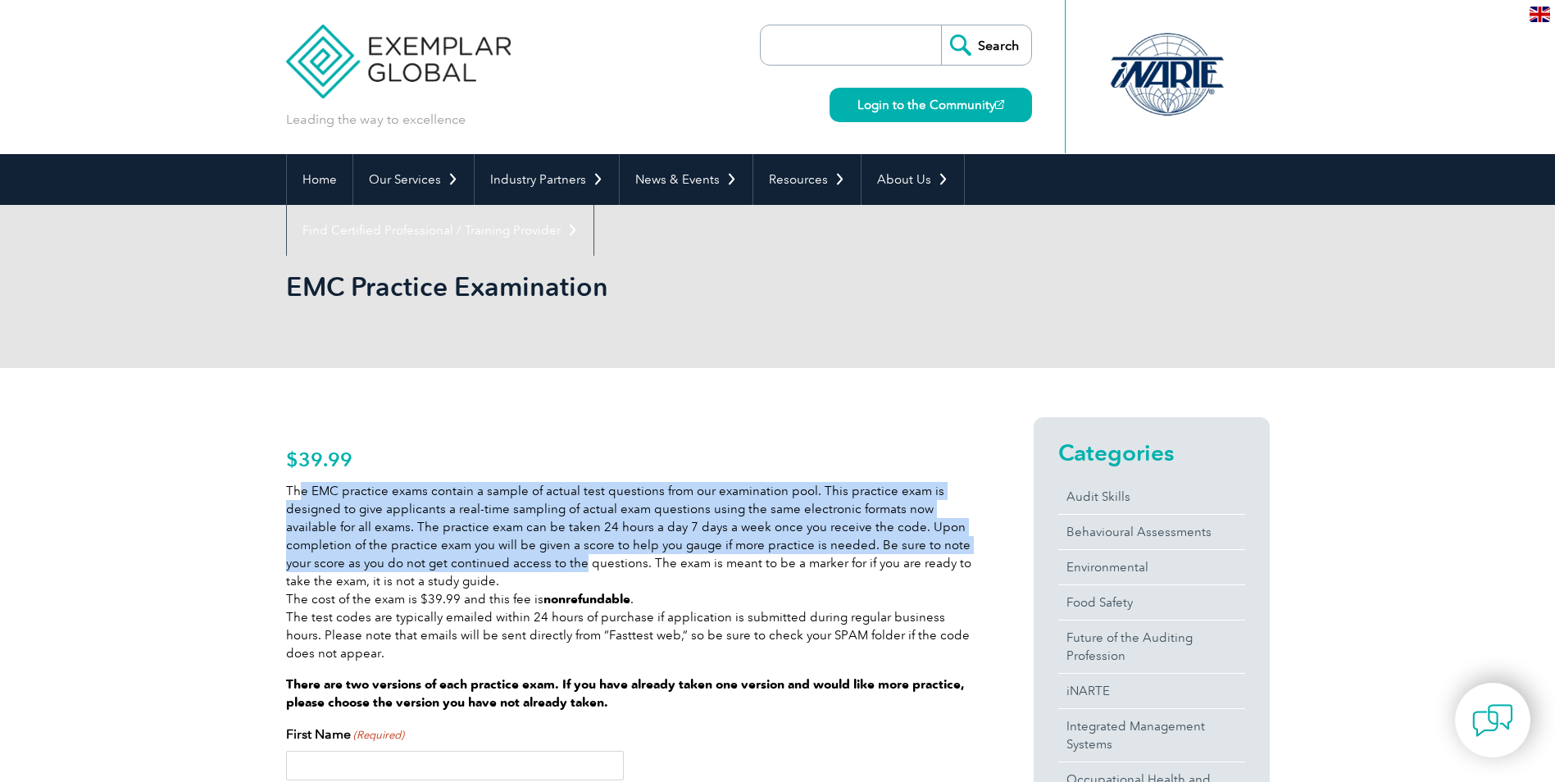
drag, startPoint x: 299, startPoint y: 487, endPoint x: 503, endPoint y: 569, distance: 219.2
click at [503, 569] on p "The EMC practice exams contain a sample of actual test questions from our exami…" at bounding box center [630, 572] width 689 height 180
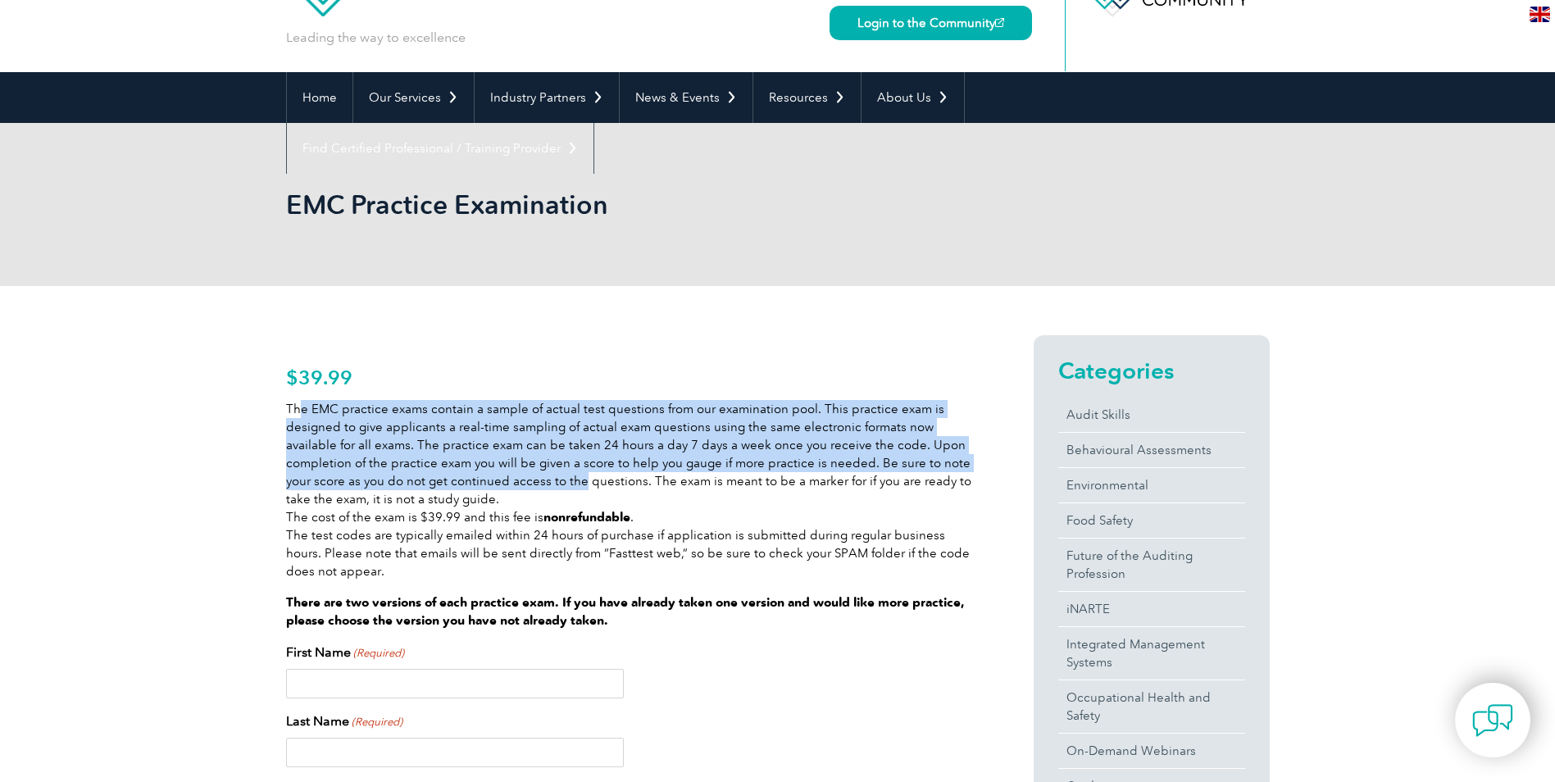
click at [864, 445] on p "The EMC practice exams contain a sample of actual test questions from our exami…" at bounding box center [630, 490] width 689 height 180
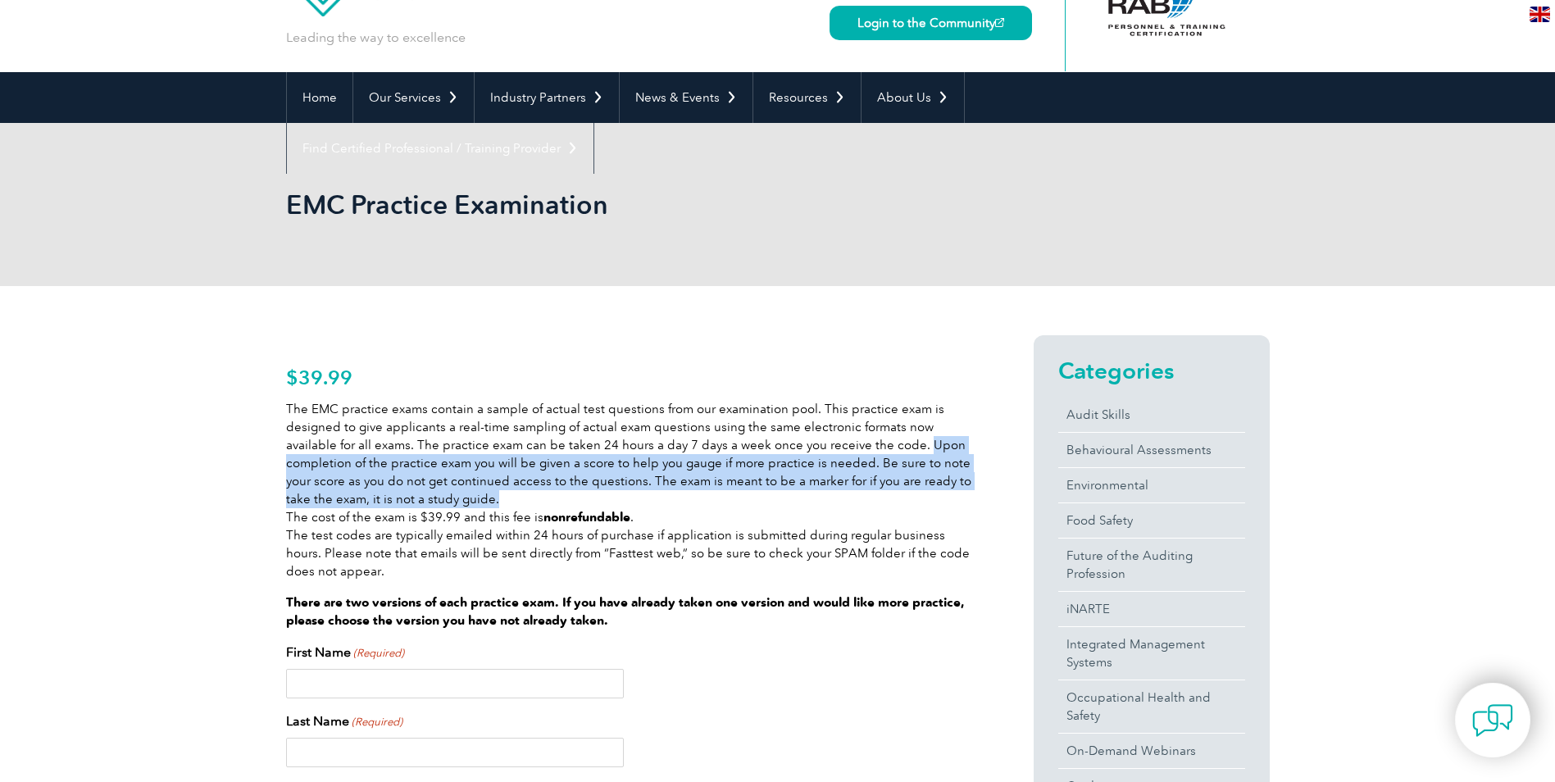
drag, startPoint x: 864, startPoint y: 448, endPoint x: 865, endPoint y: 494, distance: 46.7
click at [865, 494] on p "The EMC practice exams contain a sample of actual test questions from our exami…" at bounding box center [630, 490] width 689 height 180
click at [805, 466] on p "The EMC practice exams contain a sample of actual test questions from our exami…" at bounding box center [630, 490] width 689 height 180
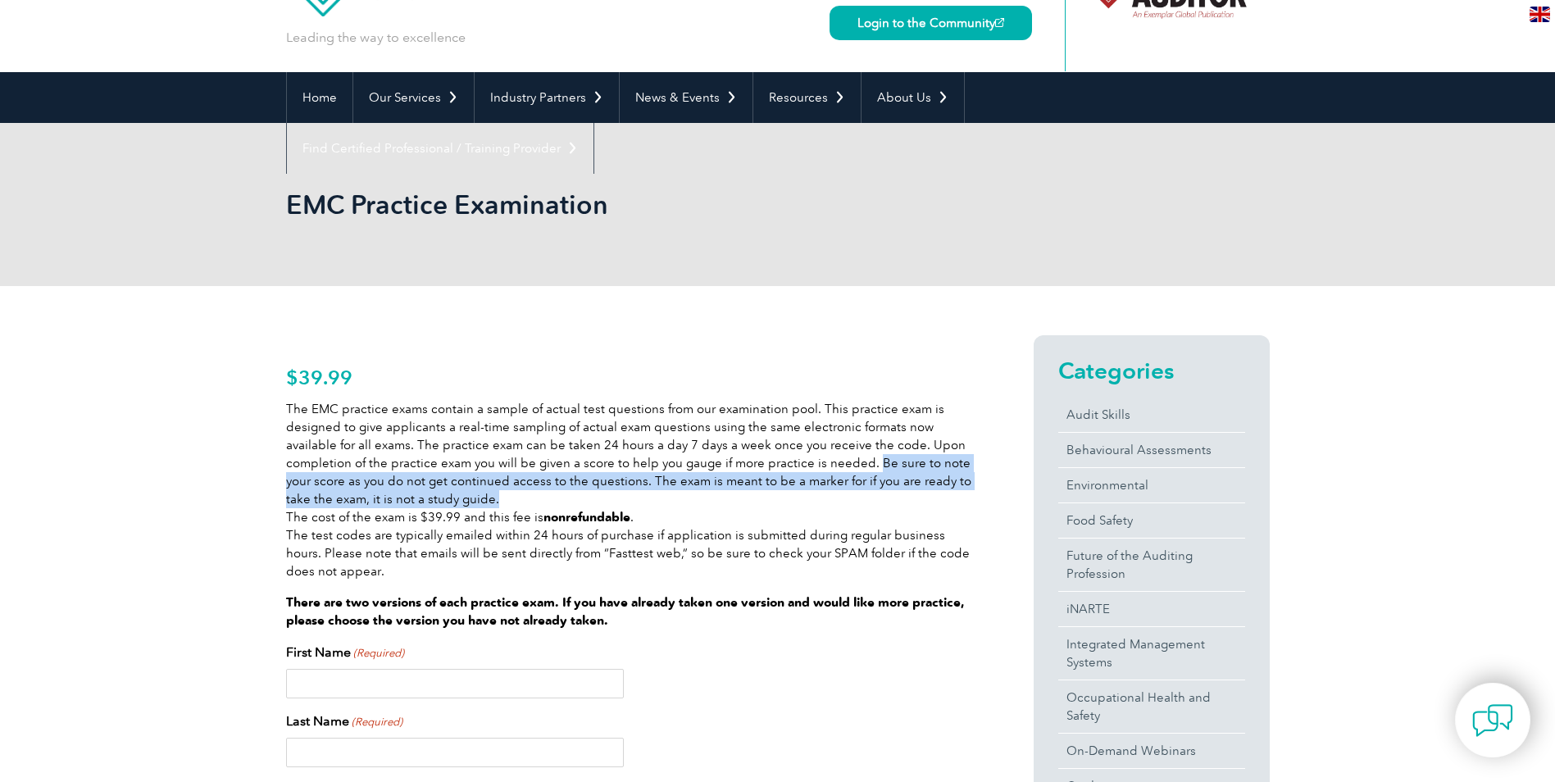
drag, startPoint x: 803, startPoint y: 463, endPoint x: 826, endPoint y: 498, distance: 42.1
click at [826, 498] on p "The EMC practice exams contain a sample of actual test questions from our exami…" at bounding box center [630, 490] width 689 height 180
click at [567, 483] on p "The EMC practice exams contain a sample of actual test questions from our exami…" at bounding box center [630, 490] width 689 height 180
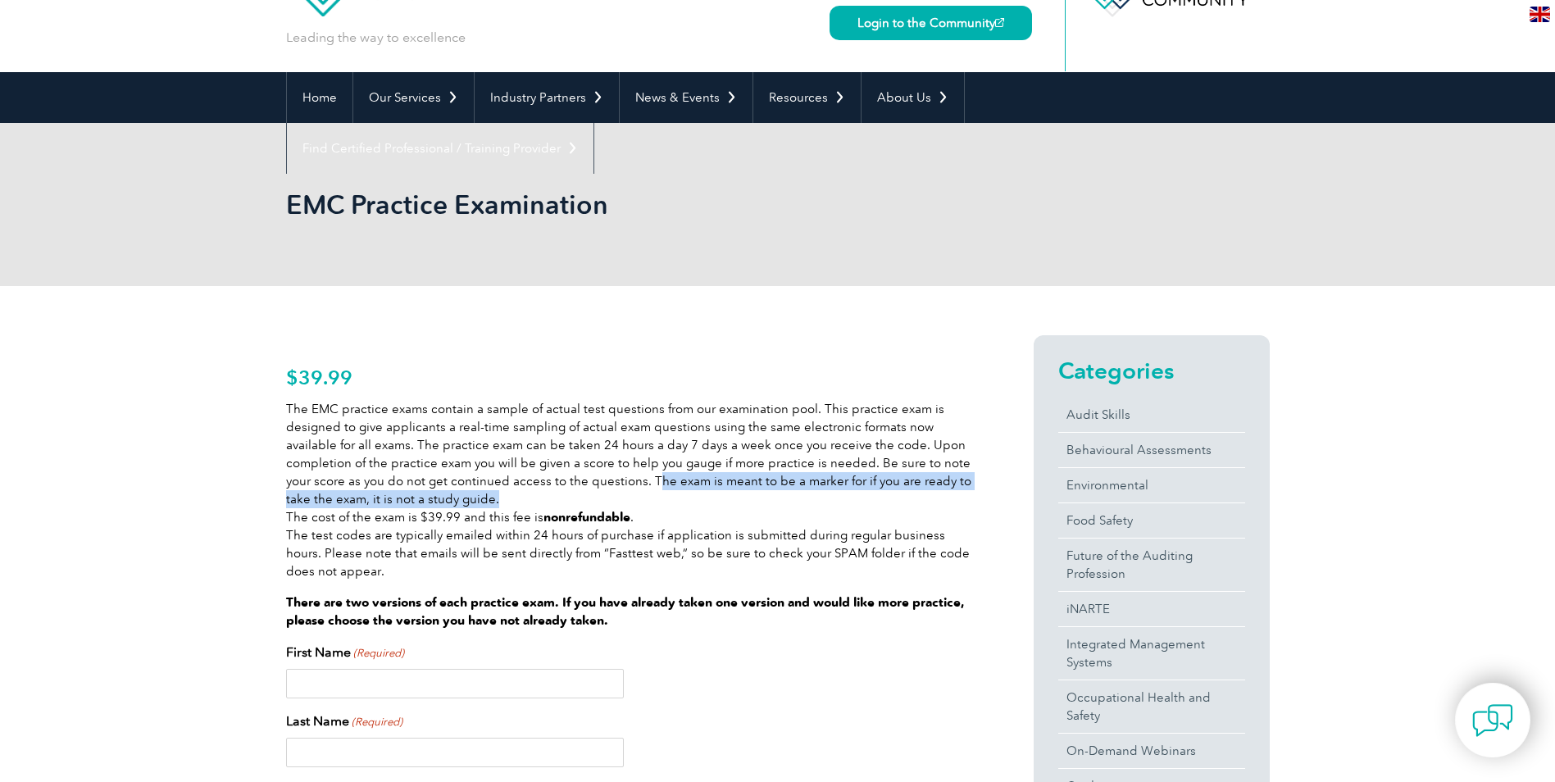
drag, startPoint x: 626, startPoint y: 493, endPoint x: 644, endPoint y: 502, distance: 19.4
click at [644, 502] on p "The EMC practice exams contain a sample of actual test questions from our exami…" at bounding box center [630, 490] width 689 height 180
drag, startPoint x: 644, startPoint y: 502, endPoint x: 772, endPoint y: 504, distance: 128.7
click at [772, 504] on p "The EMC practice exams contain a sample of actual test questions from our exami…" at bounding box center [630, 490] width 689 height 180
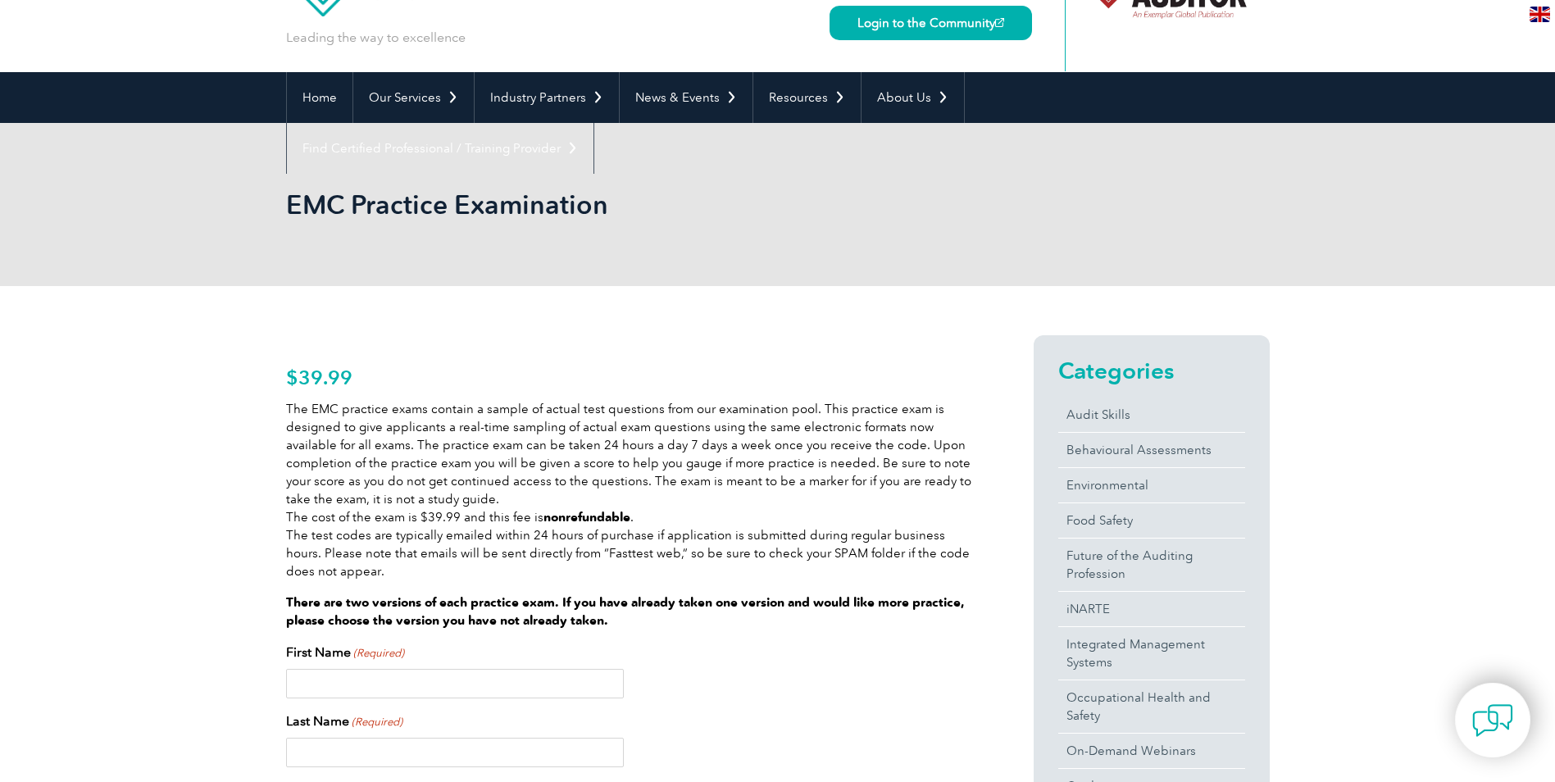
drag, startPoint x: 288, startPoint y: 516, endPoint x: 434, endPoint y: 576, distance: 158.0
click at [434, 576] on p "The EMC practice exams contain a sample of actual test questions from our exami…" at bounding box center [630, 490] width 689 height 180
drag, startPoint x: 434, startPoint y: 576, endPoint x: 386, endPoint y: 573, distance: 47.7
click at [386, 573] on p "The EMC practice exams contain a sample of actual test questions from our exami…" at bounding box center [630, 490] width 689 height 180
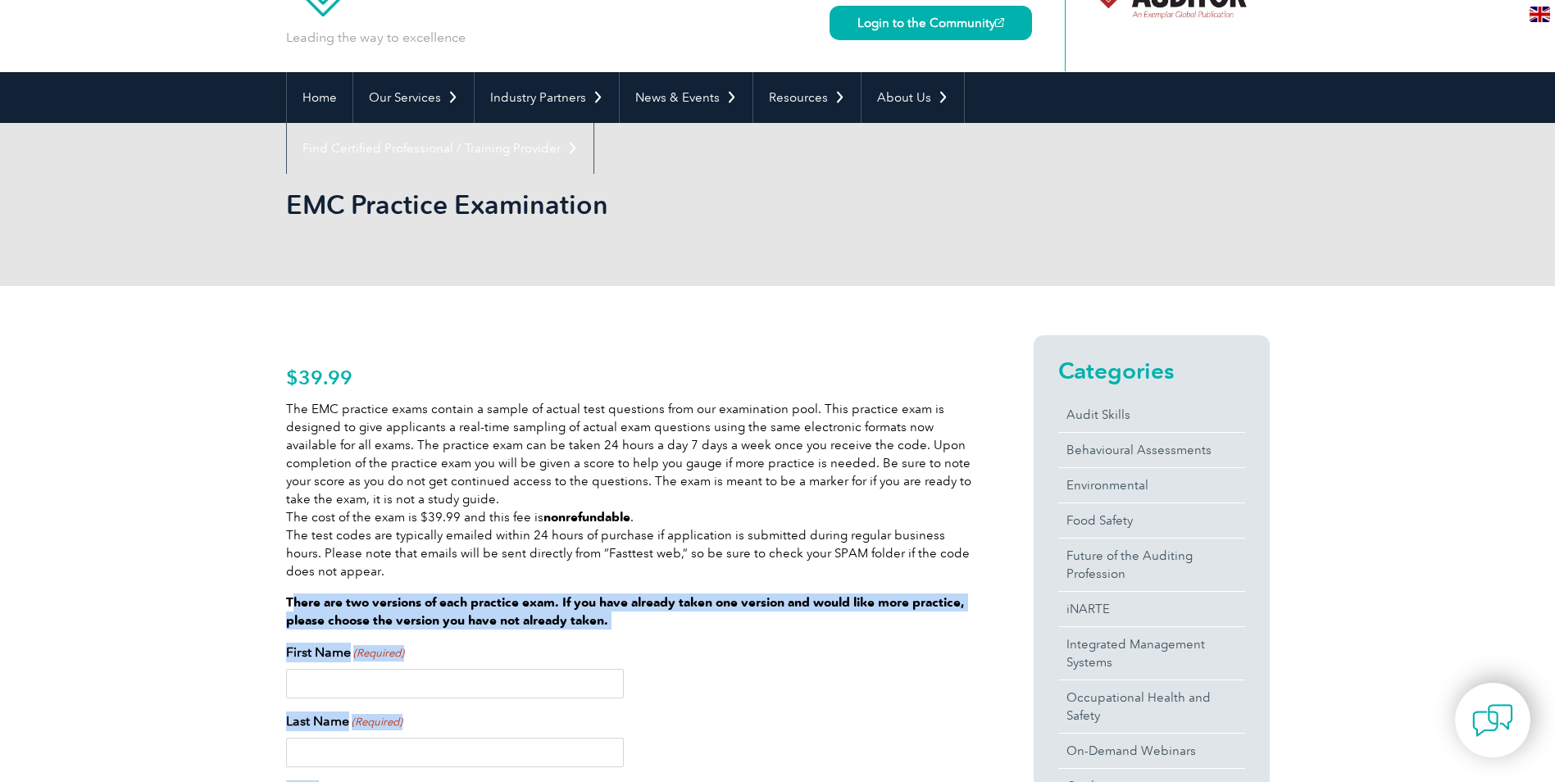
drag, startPoint x: 303, startPoint y: 601, endPoint x: 630, endPoint y: 630, distance: 327.5
drag, startPoint x: 630, startPoint y: 630, endPoint x: 782, endPoint y: 682, distance: 161.3
click at [782, 682] on div at bounding box center [630, 684] width 689 height 30
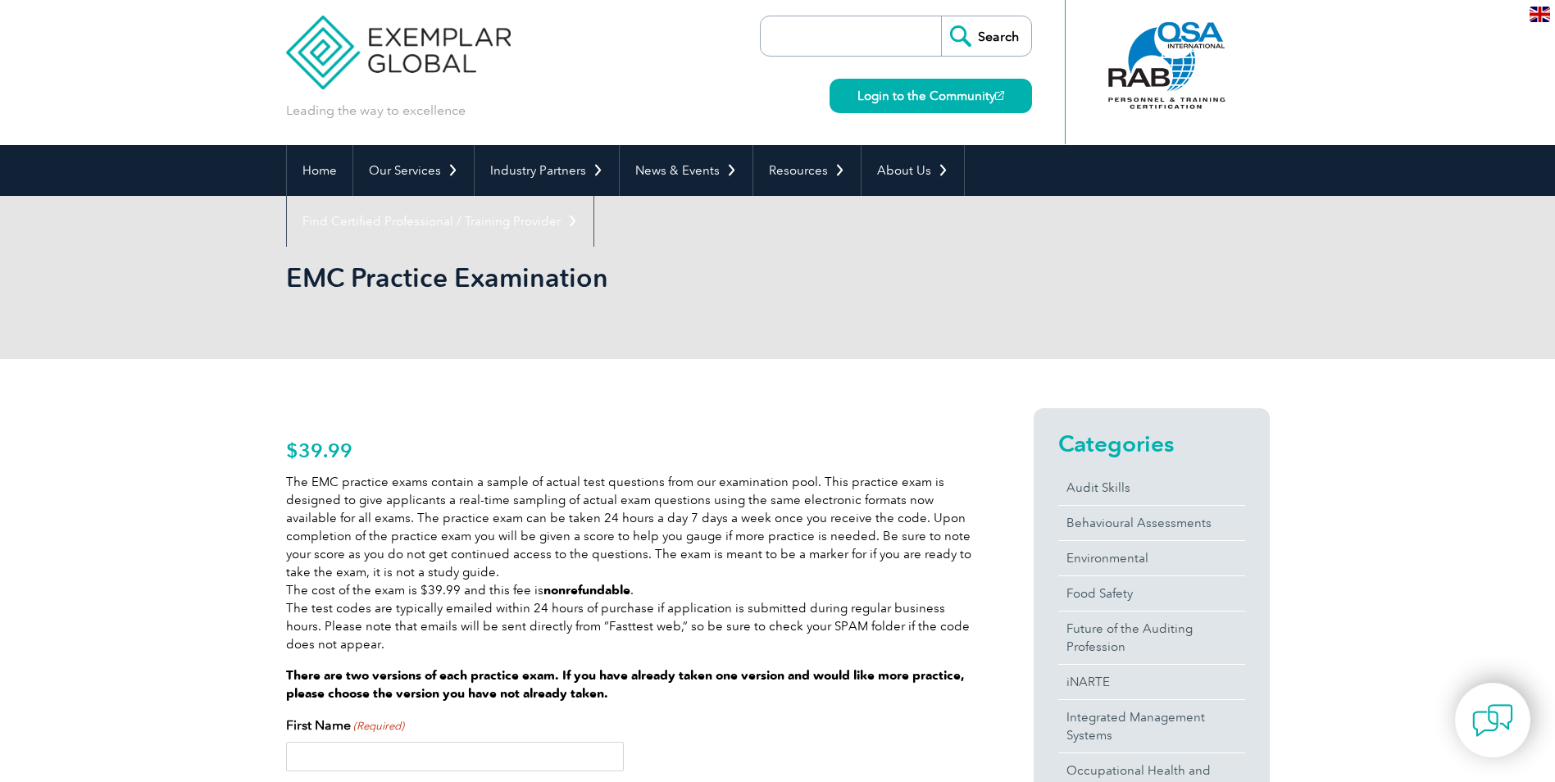
scroll to position [0, 0]
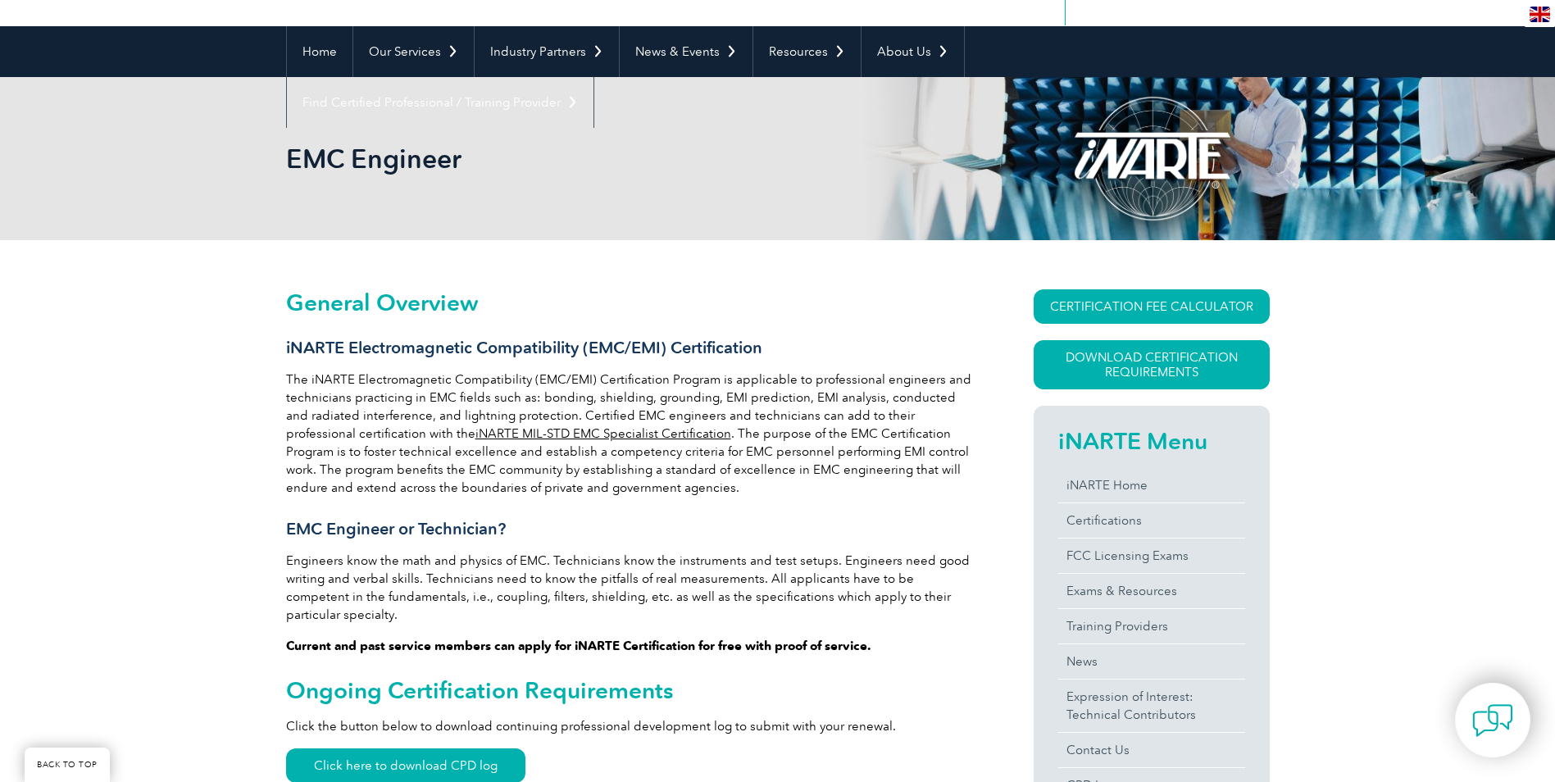
scroll to position [164, 0]
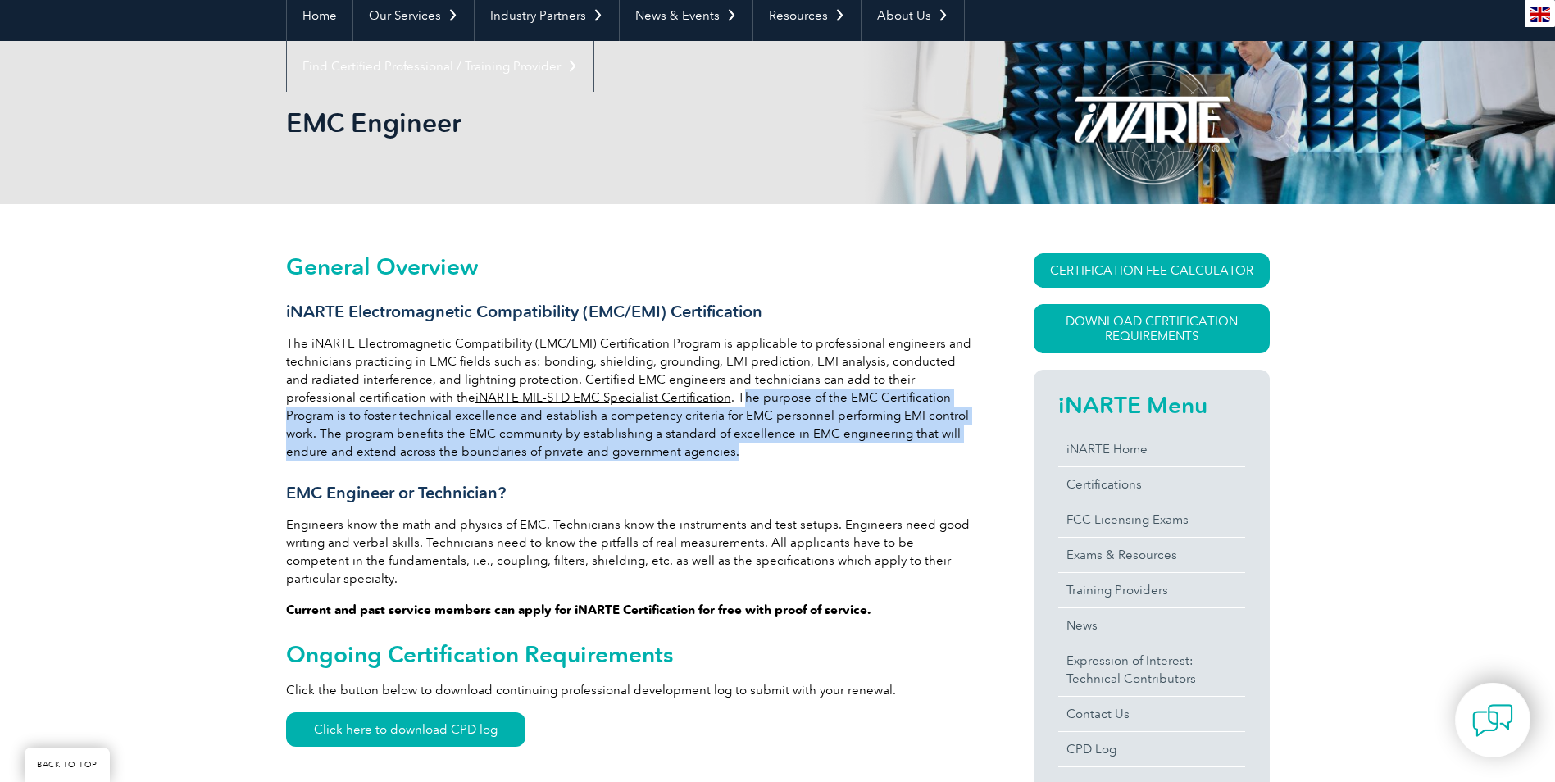
drag, startPoint x: 662, startPoint y: 394, endPoint x: 689, endPoint y: 447, distance: 59.0
click at [689, 447] on p "The iNARTE Electromagnetic Compatibility (EMC/EMI) Certification Program is app…" at bounding box center [630, 397] width 689 height 126
click at [915, 412] on p "The iNARTE Electromagnetic Compatibility (EMC/EMI) Certification Program is app…" at bounding box center [630, 397] width 689 height 126
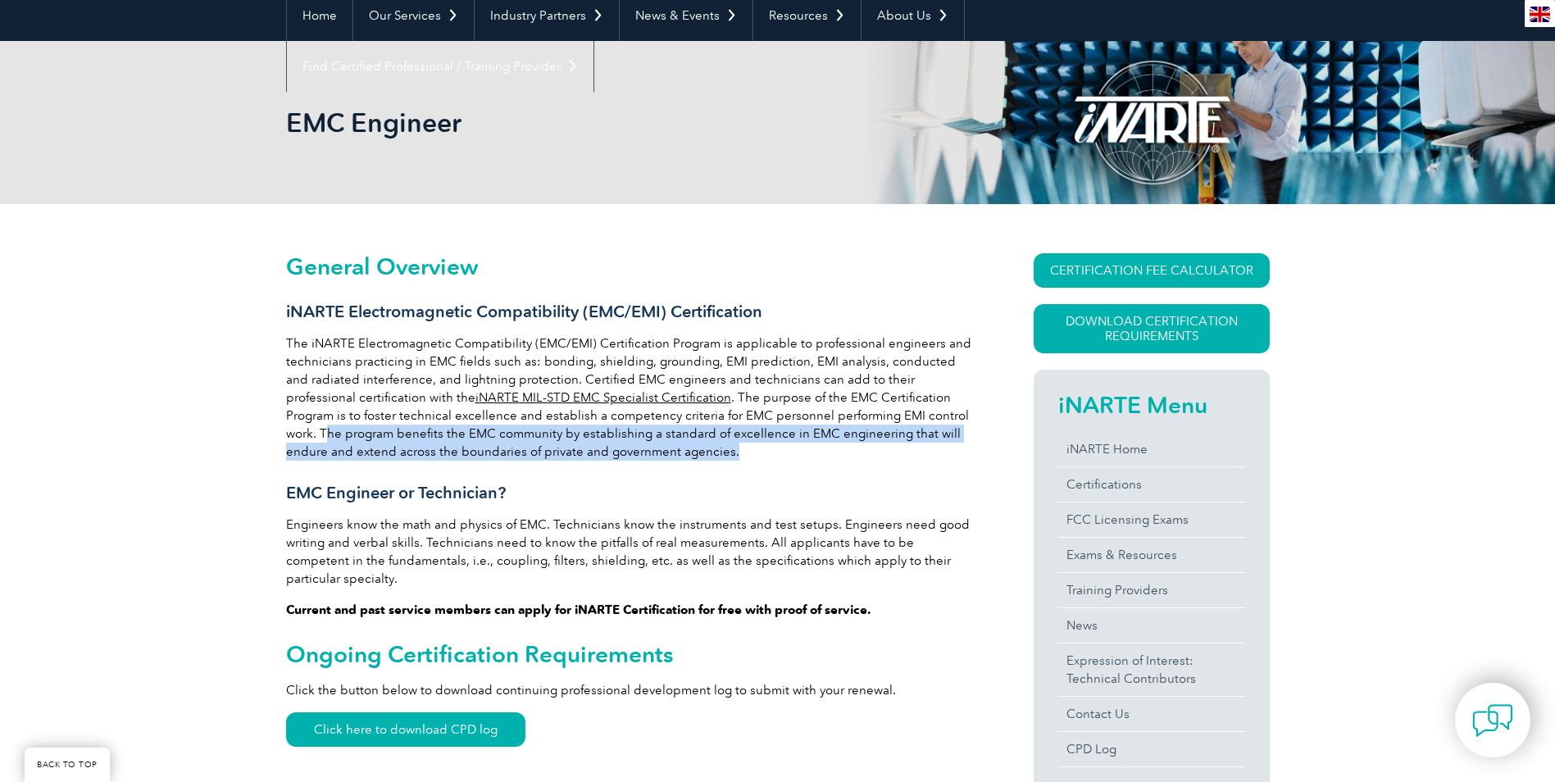
drag, startPoint x: 920, startPoint y: 412, endPoint x: 924, endPoint y: 453, distance: 40.4
click at [924, 453] on p "The iNARTE Electromagnetic Compatibility (EMC/EMI) Certification Program is app…" at bounding box center [630, 397] width 689 height 126
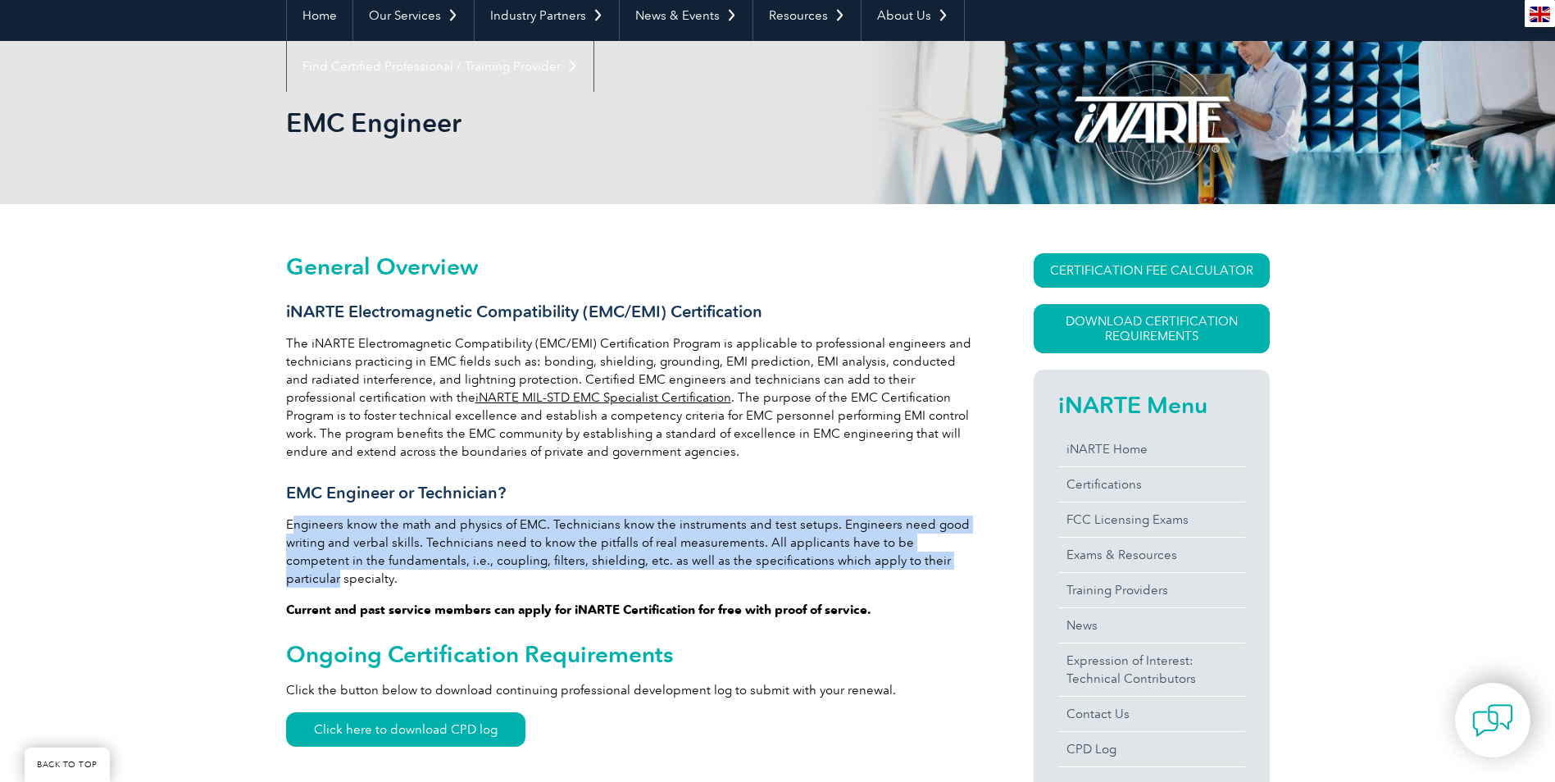
drag, startPoint x: 292, startPoint y: 524, endPoint x: 908, endPoint y: 555, distance: 616.5
click at [908, 555] on p "Engineers know the math and physics of EMC. Technicians know the instruments an…" at bounding box center [630, 552] width 689 height 72
click at [548, 524] on p "Engineers know the math and physics of EMC. Technicians know the instruments an…" at bounding box center [630, 552] width 689 height 72
drag, startPoint x: 552, startPoint y: 525, endPoint x: 973, endPoint y: 569, distance: 423.7
click at [973, 569] on p "Engineers know the math and physics of EMC. Technicians know the instruments an…" at bounding box center [630, 552] width 689 height 72
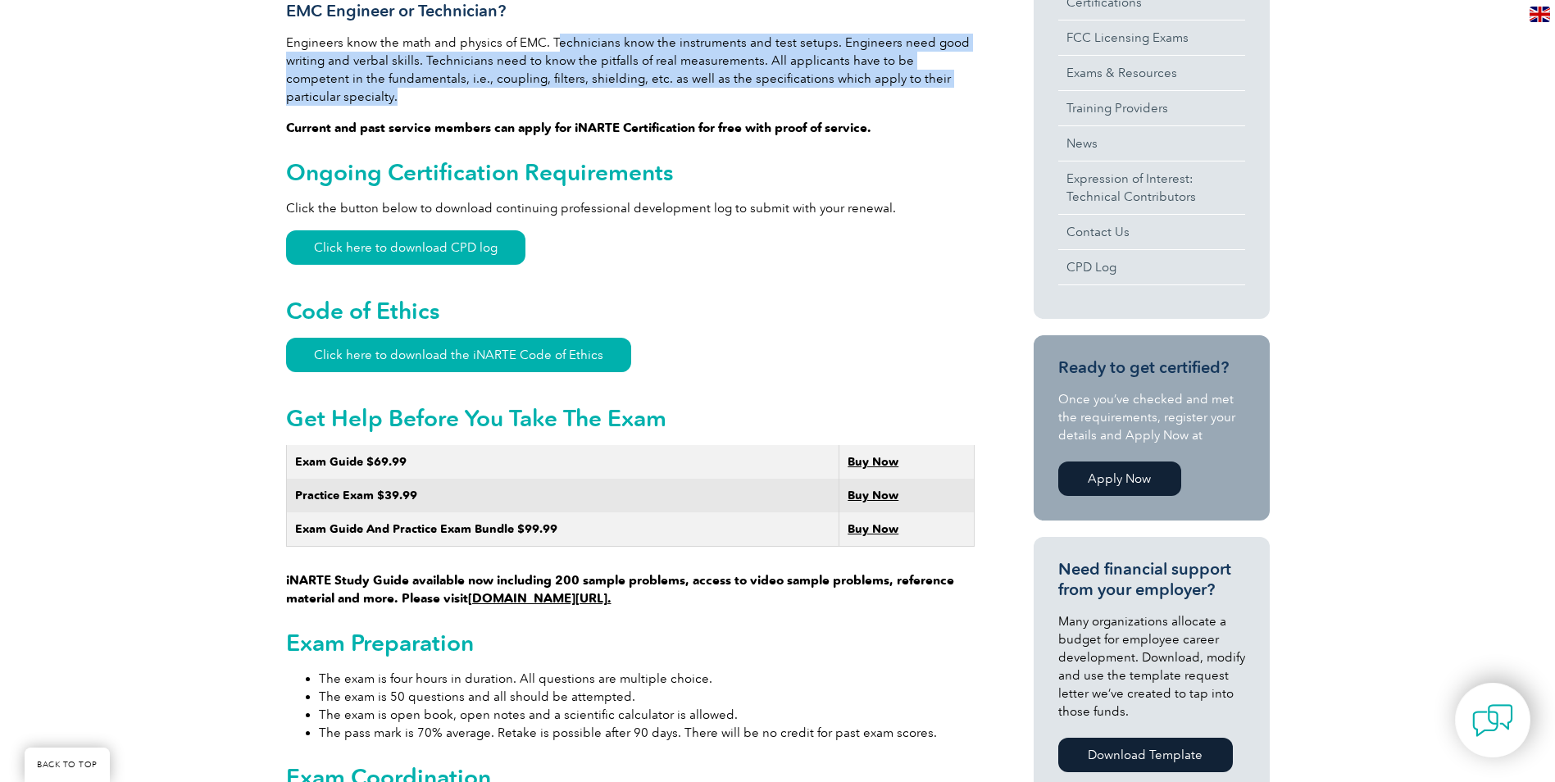
scroll to position [738, 0]
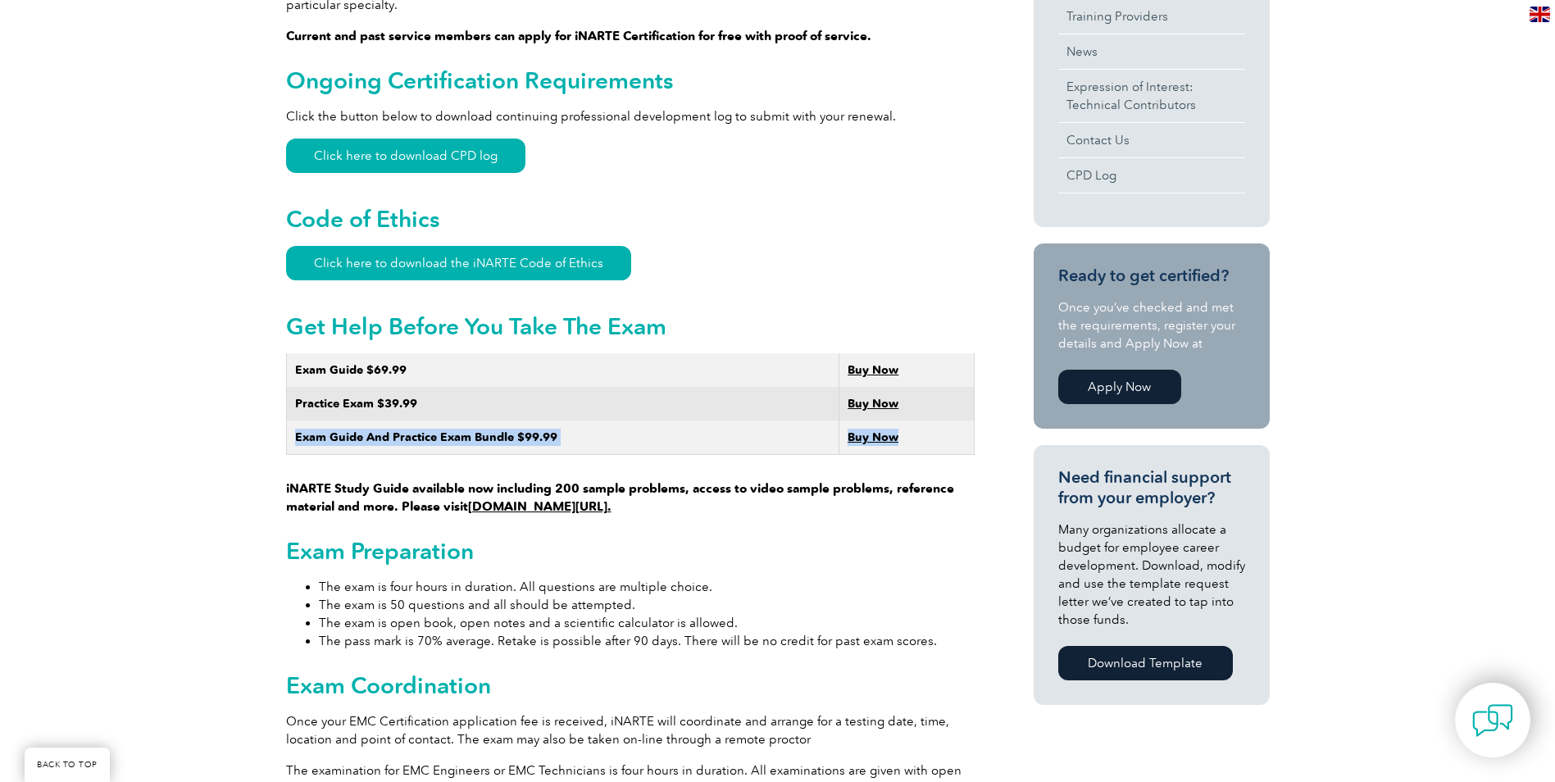
drag, startPoint x: 298, startPoint y: 420, endPoint x: 930, endPoint y: 428, distance: 632.1
click at [930, 428] on tr "Exam Guide And Practice Exam Bundle $99.99 Buy Now" at bounding box center [630, 438] width 688 height 34
click at [553, 443] on p "iNARTE Study Guide available now including 200 sample problems, access to video…" at bounding box center [630, 434] width 689 height 162
drag, startPoint x: 368, startPoint y: 476, endPoint x: 730, endPoint y: 482, distance: 362.4
click at [730, 482] on p "iNARTE Study Guide available now including 200 sample problems, access to video…" at bounding box center [630, 434] width 689 height 162
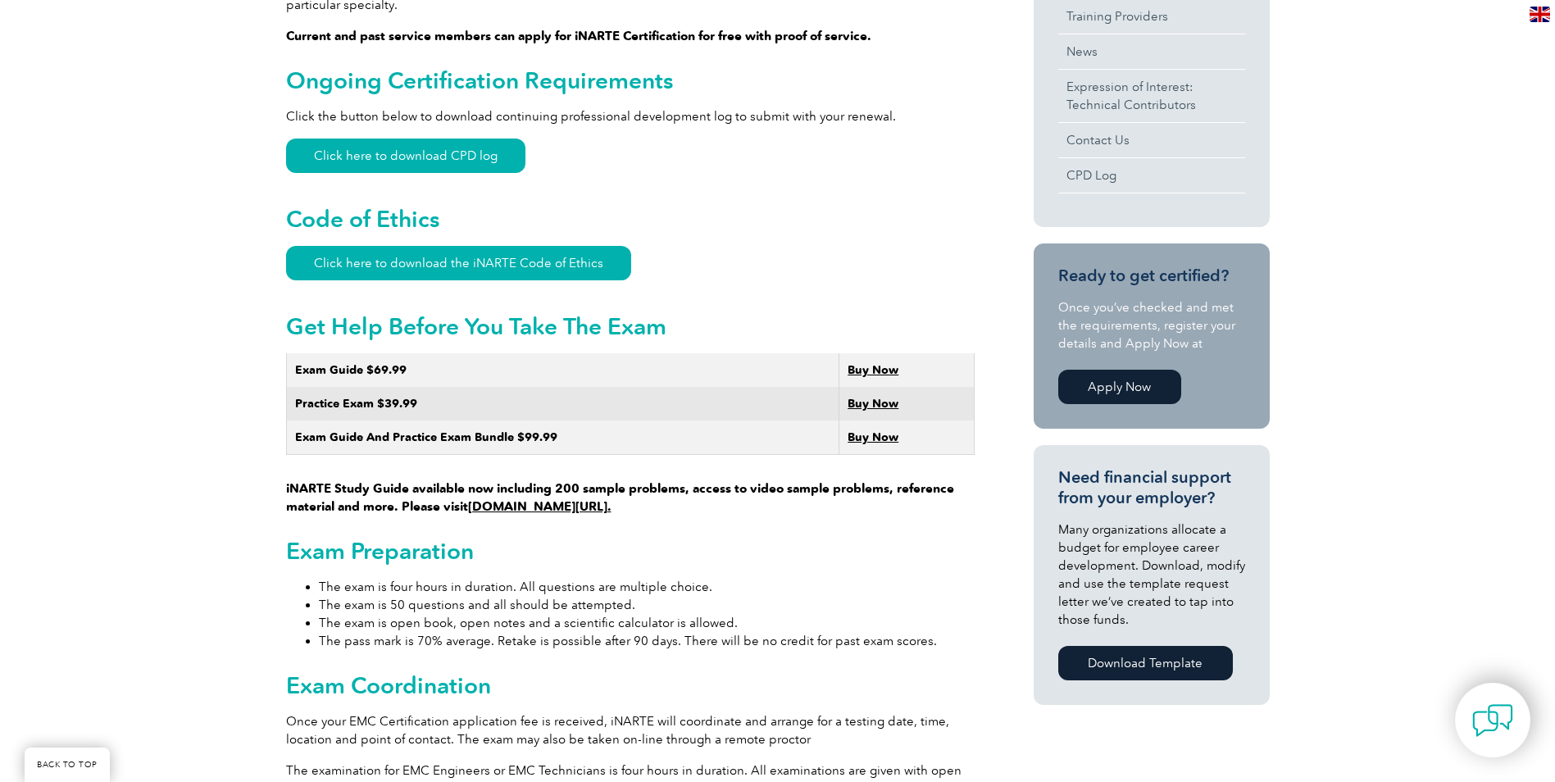
drag, startPoint x: 730, startPoint y: 482, endPoint x: 685, endPoint y: 502, distance: 49.2
click at [686, 503] on div "General Overview iNARTE Electromagnetic Compatibility (EMC/EMI) Certification T…" at bounding box center [630, 749] width 689 height 2141
drag, startPoint x: 694, startPoint y: 468, endPoint x: 753, endPoint y: 495, distance: 64.9
click at [753, 495] on p "iNARTE Study Guide available now including 200 sample problems, access to video…" at bounding box center [630, 434] width 689 height 162
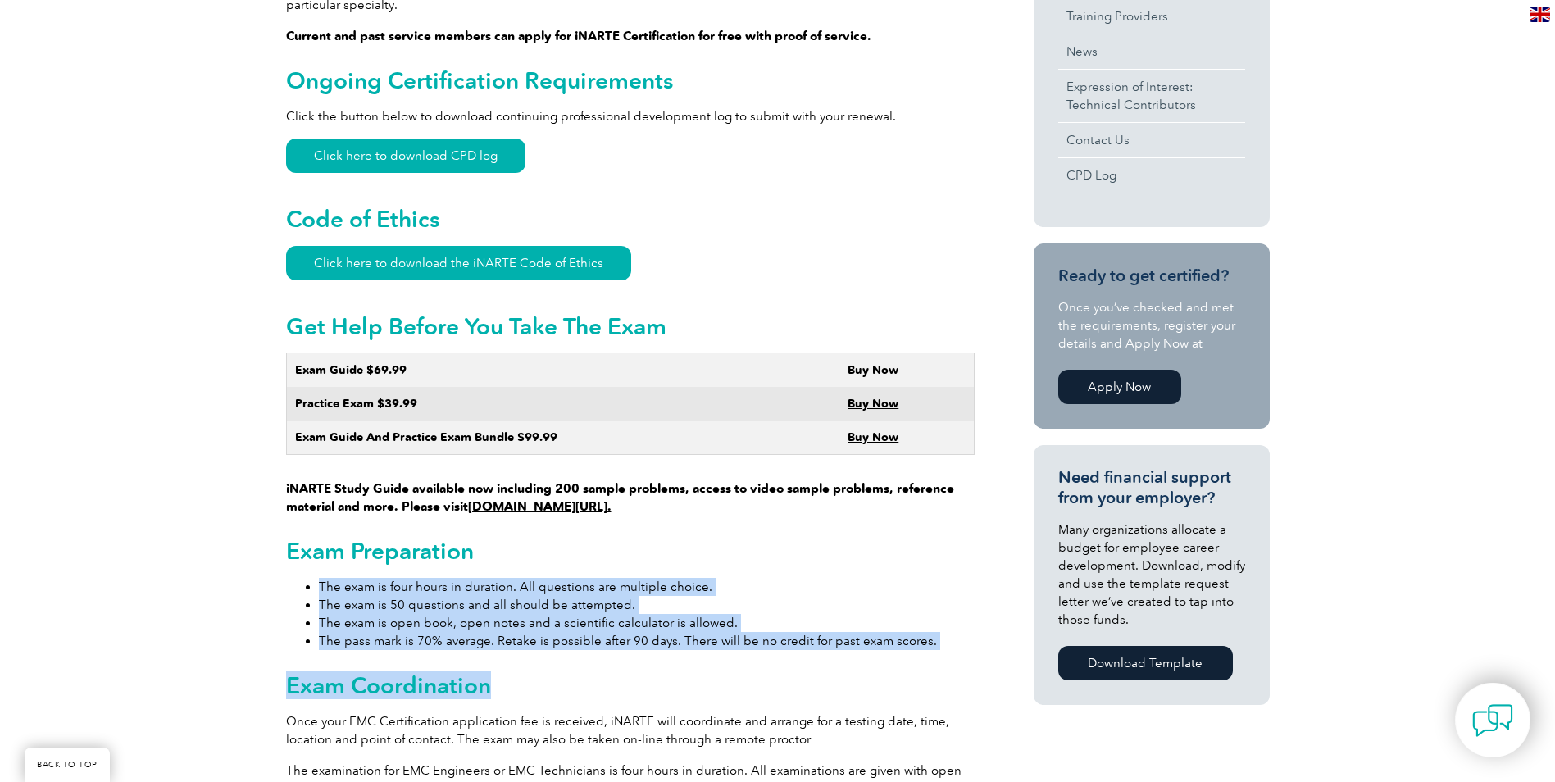
drag, startPoint x: 348, startPoint y: 568, endPoint x: 738, endPoint y: 653, distance: 399.3
click at [738, 653] on div "General Overview iNARTE Electromagnetic Compatibility (EMC/EMI) Certification T…" at bounding box center [630, 749] width 689 height 2141
drag, startPoint x: 738, startPoint y: 653, endPoint x: 644, endPoint y: 657, distance: 93.5
click at [644, 672] on h2 "Exam Coordination" at bounding box center [630, 685] width 689 height 26
click at [475, 672] on h2 "Exam Coordination" at bounding box center [630, 685] width 689 height 26
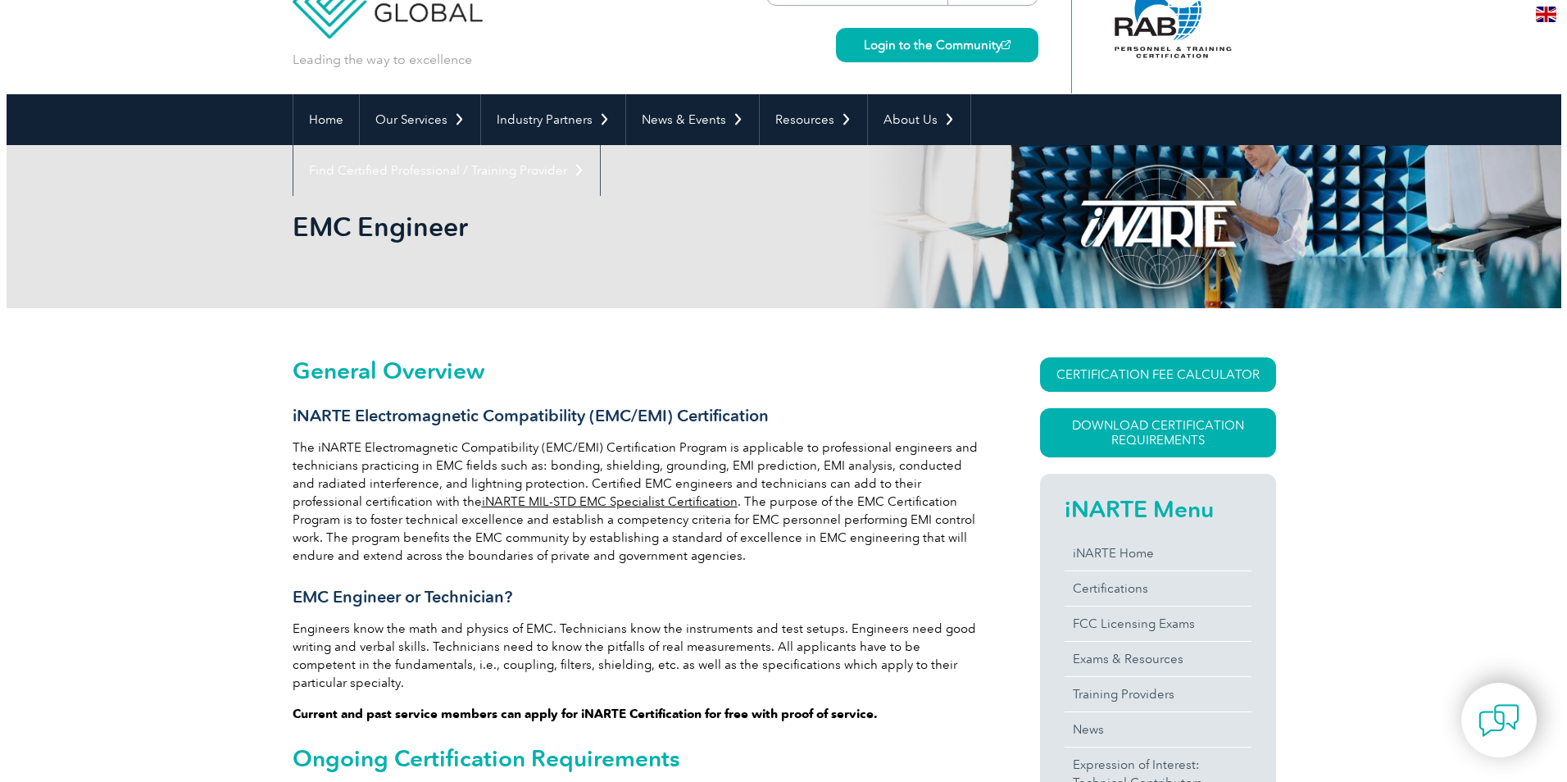
scroll to position [0, 0]
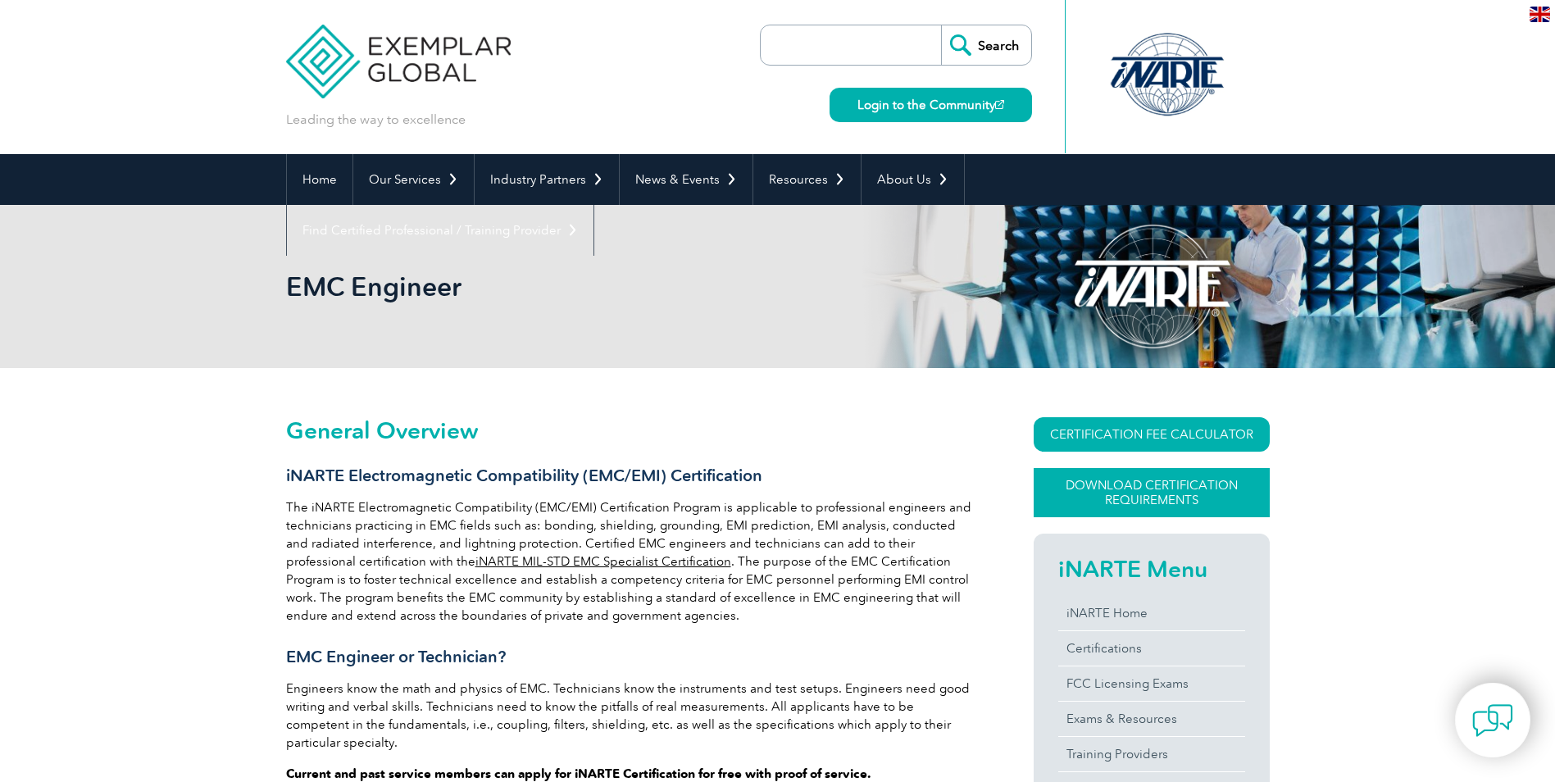
click at [1195, 492] on link "Download Certification Requirements" at bounding box center [1152, 492] width 236 height 49
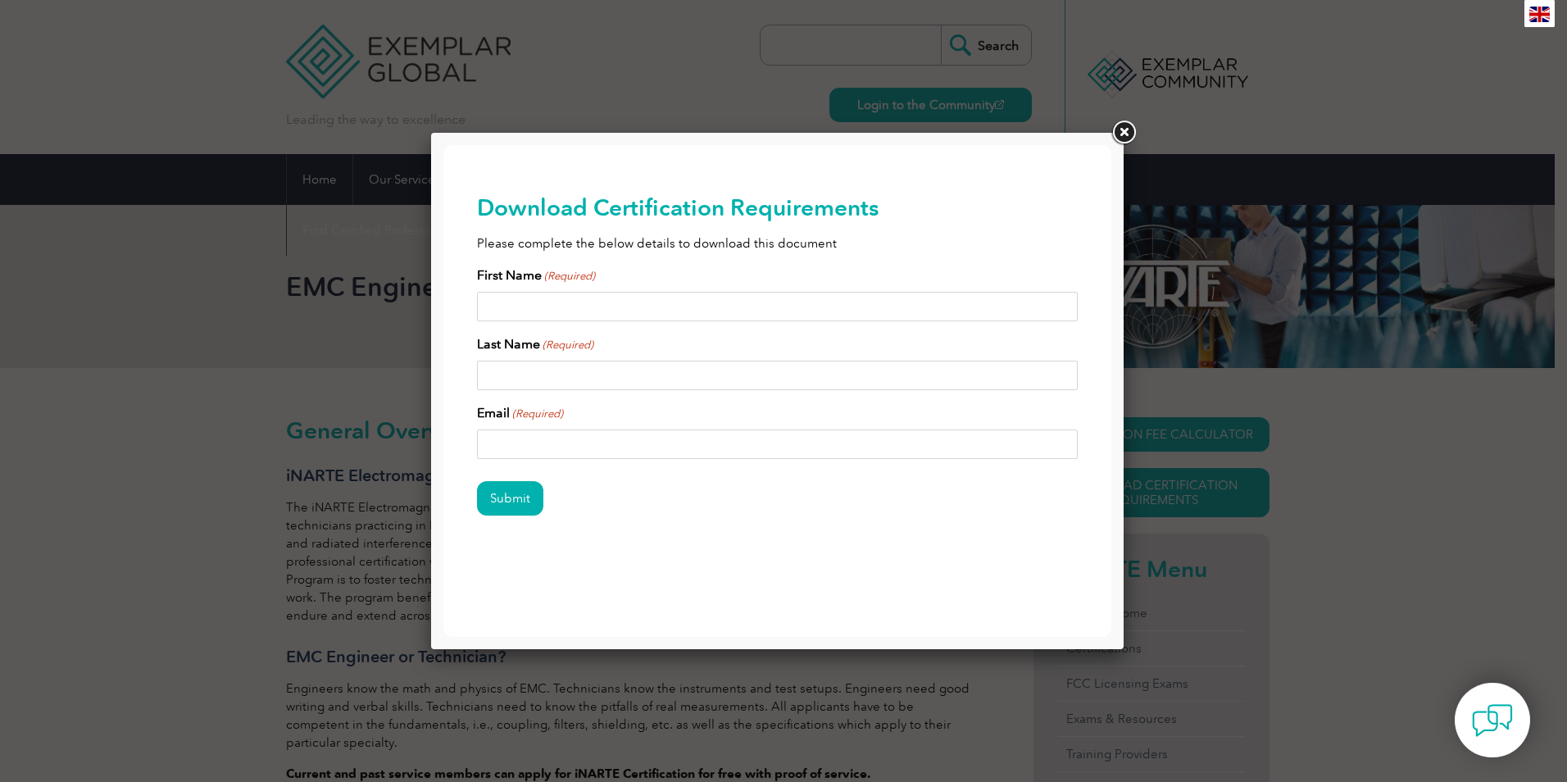
click at [545, 298] on input "First Name (Required)" at bounding box center [778, 307] width 602 height 30
type input "[PERSON_NAME]"
type input "Frei"
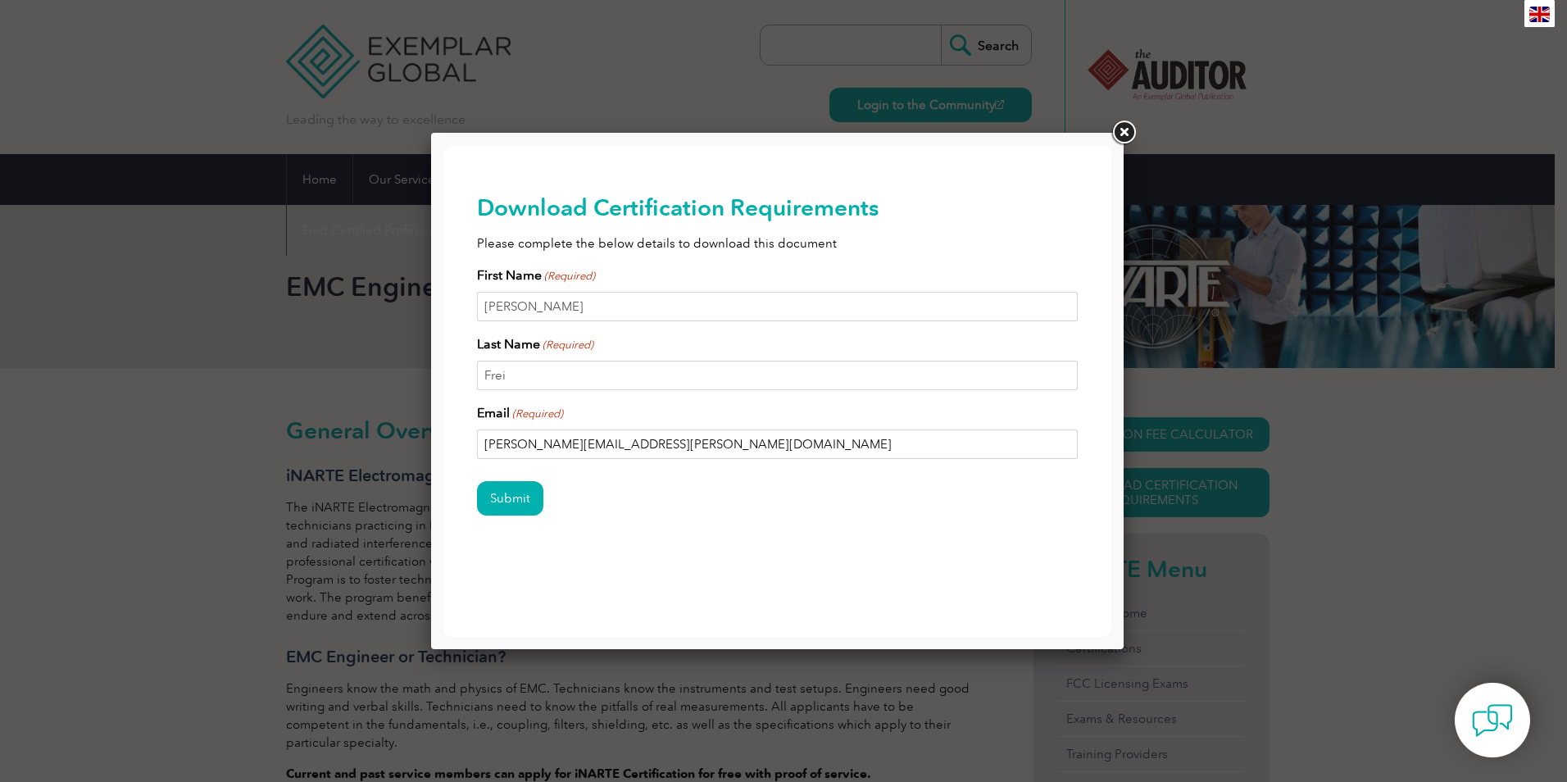
type input "[PERSON_NAME][EMAIL_ADDRESS][PERSON_NAME][DOMAIN_NAME]"
click at [477, 481] on input "Submit" at bounding box center [510, 498] width 66 height 34
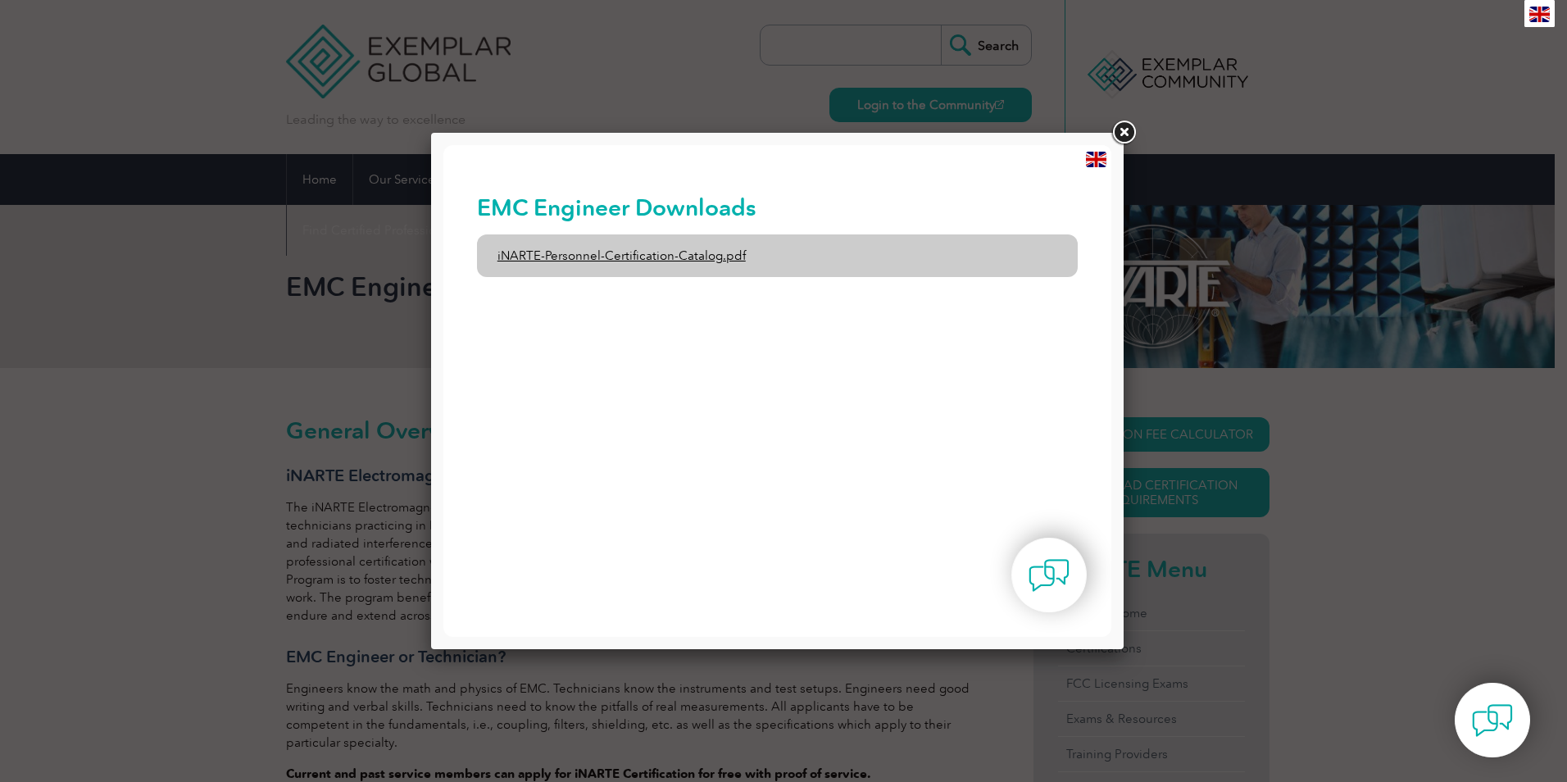
click at [626, 257] on link "iNARTE-Personnel-Certification-Catalog.pdf" at bounding box center [778, 255] width 602 height 43
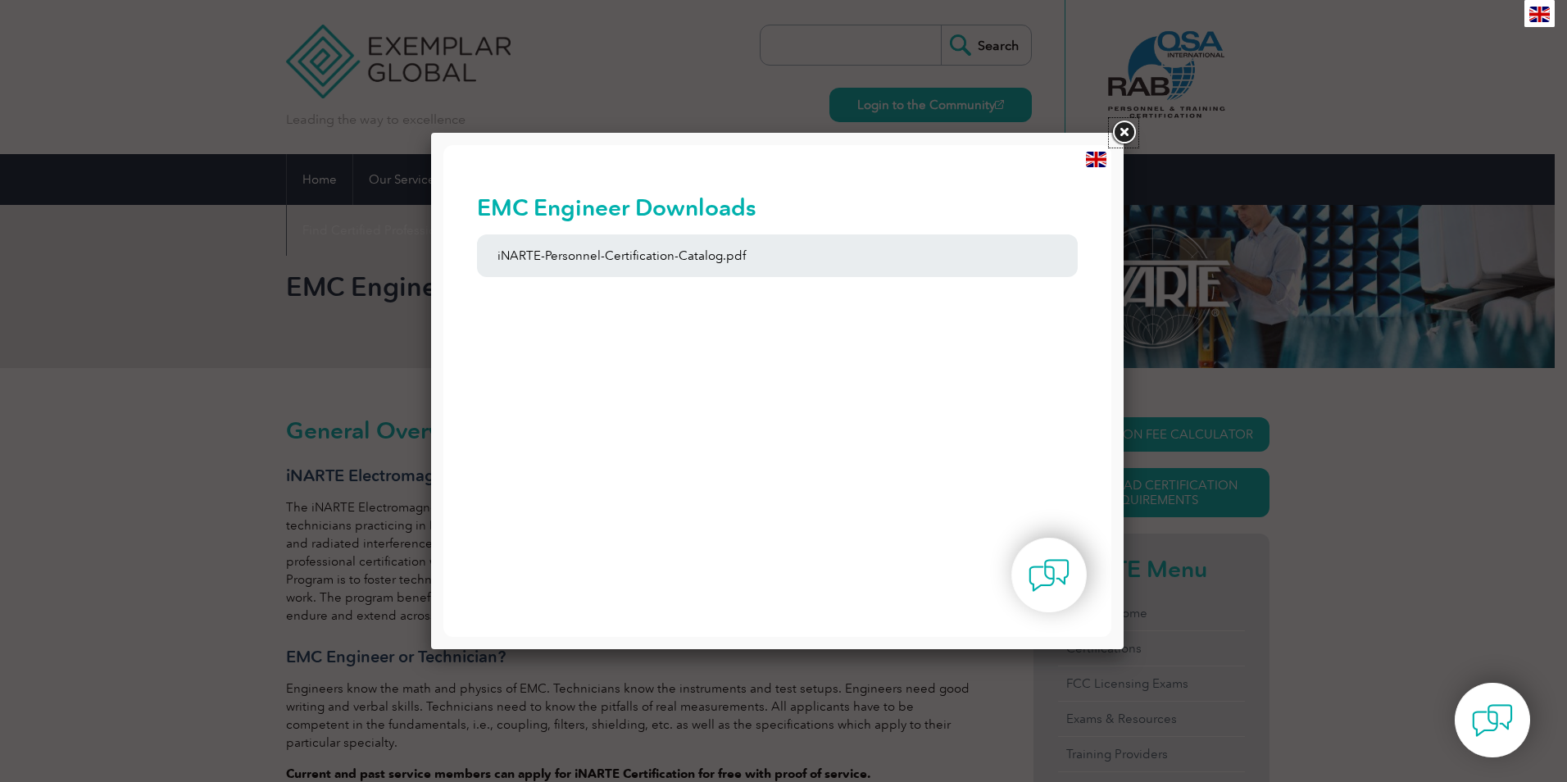
click at [1124, 136] on link at bounding box center [1124, 133] width 30 height 30
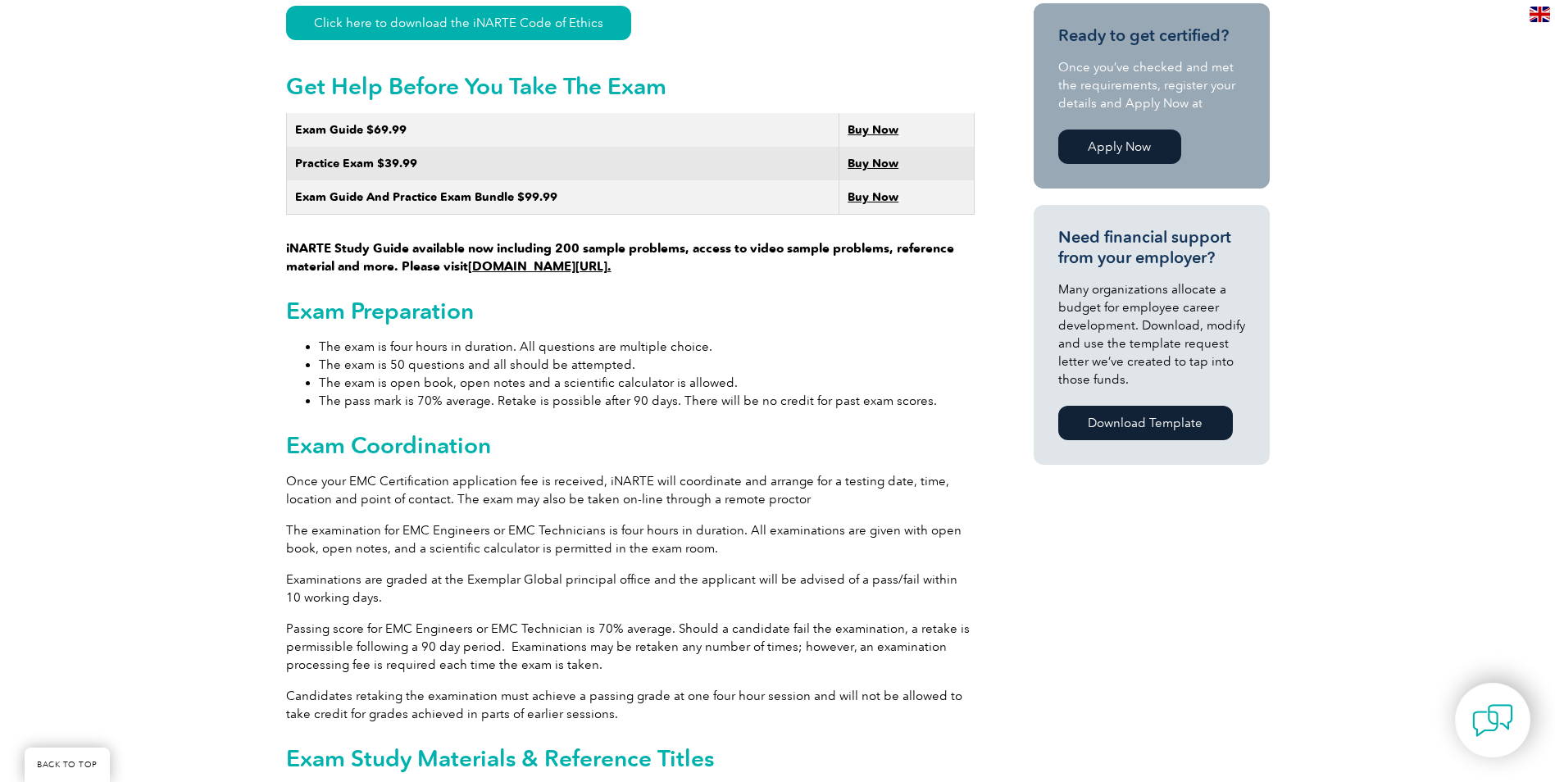
scroll to position [984, 0]
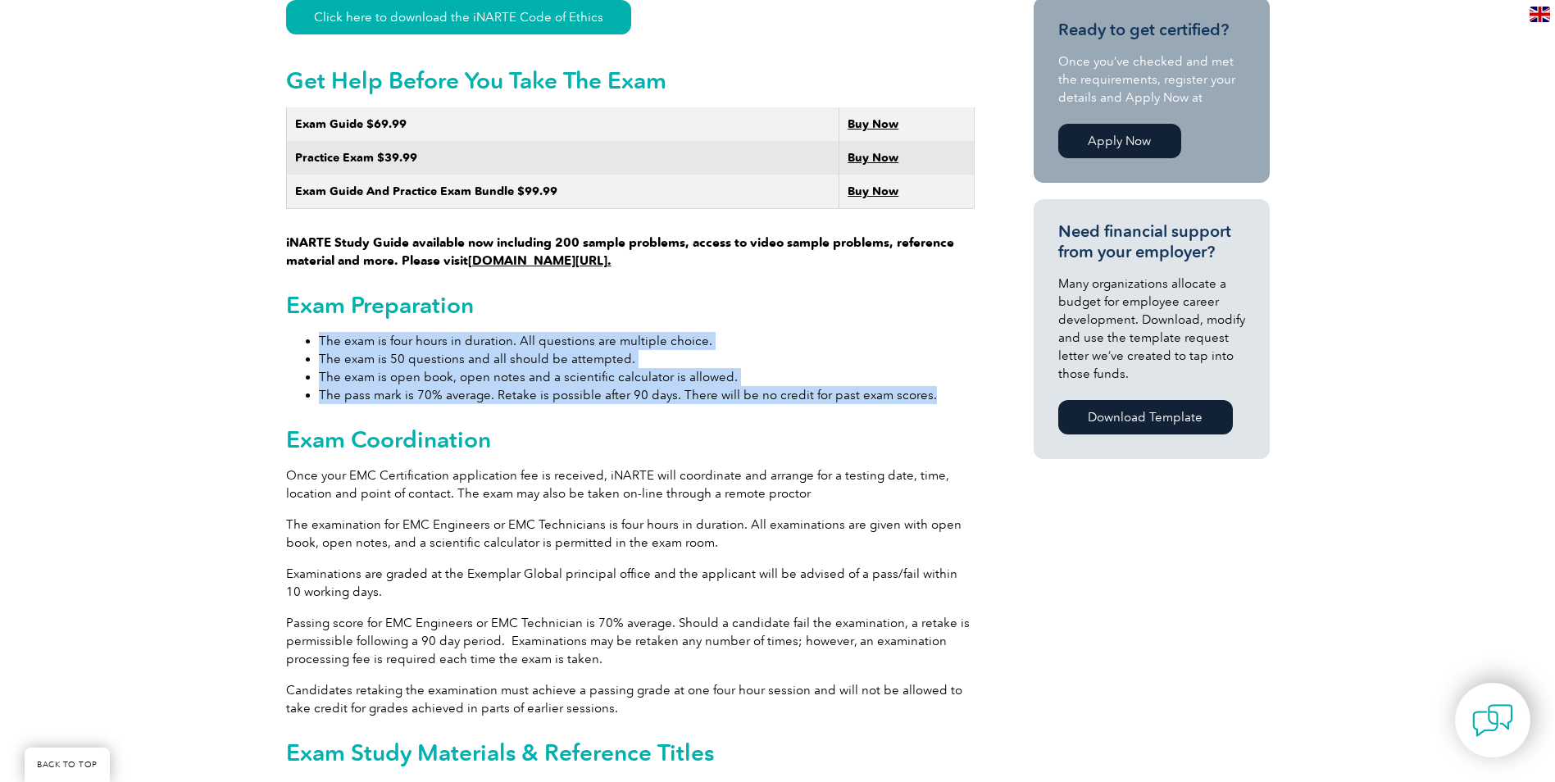
drag, startPoint x: 924, startPoint y: 375, endPoint x: 303, endPoint y: 319, distance: 623.2
click at [303, 332] on ul "The exam is four hours in duration. All questions are multiple choice. The exam…" at bounding box center [630, 368] width 689 height 72
click at [739, 332] on li "The exam is four hours in duration. All questions are multiple choice." at bounding box center [647, 341] width 656 height 18
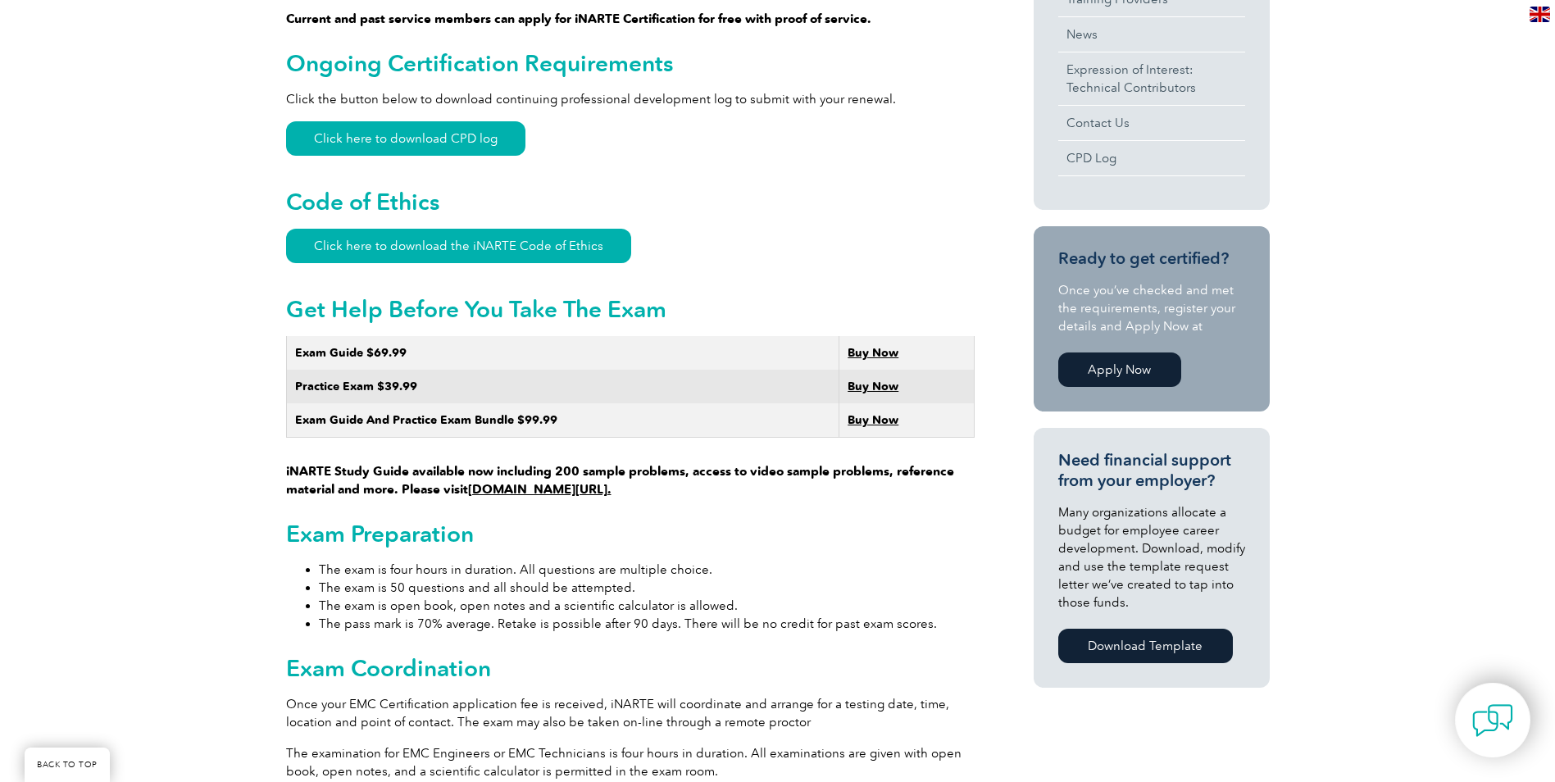
scroll to position [509, 0]
